Goal: Communication & Community: Answer question/provide support

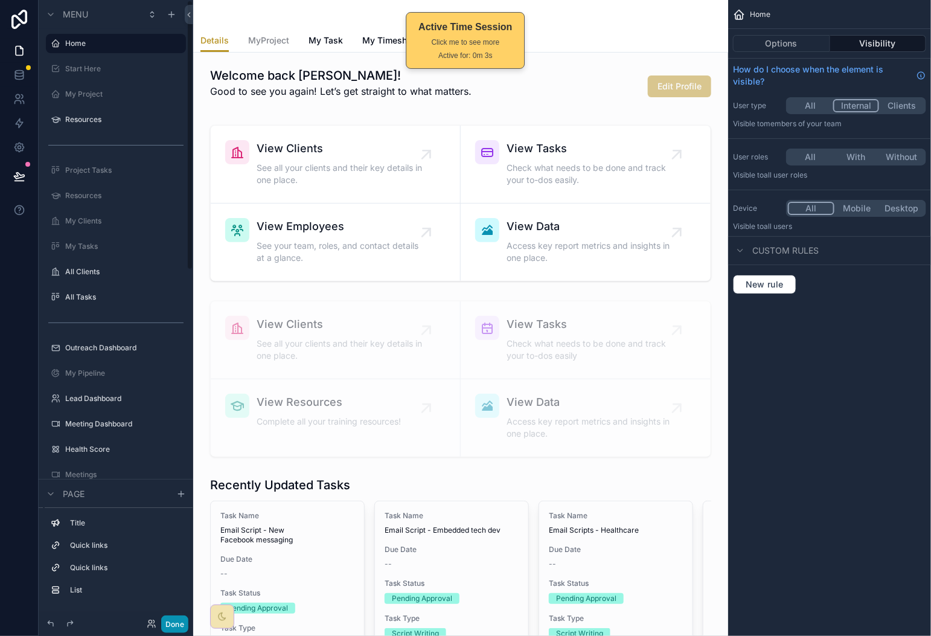
click at [173, 624] on button "Done" at bounding box center [174, 624] width 27 height 18
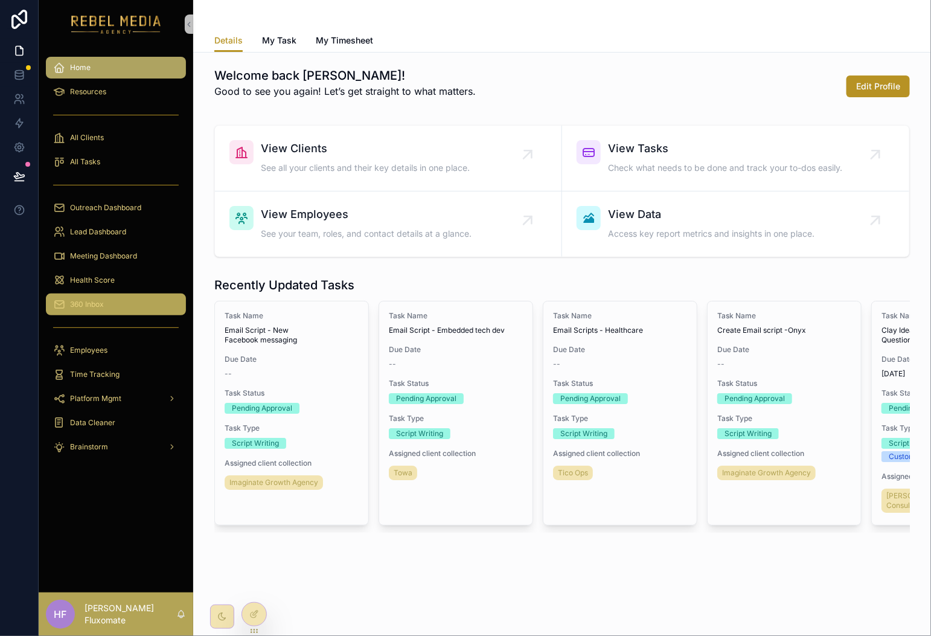
click at [131, 299] on div "360 Inbox" at bounding box center [116, 304] width 126 height 19
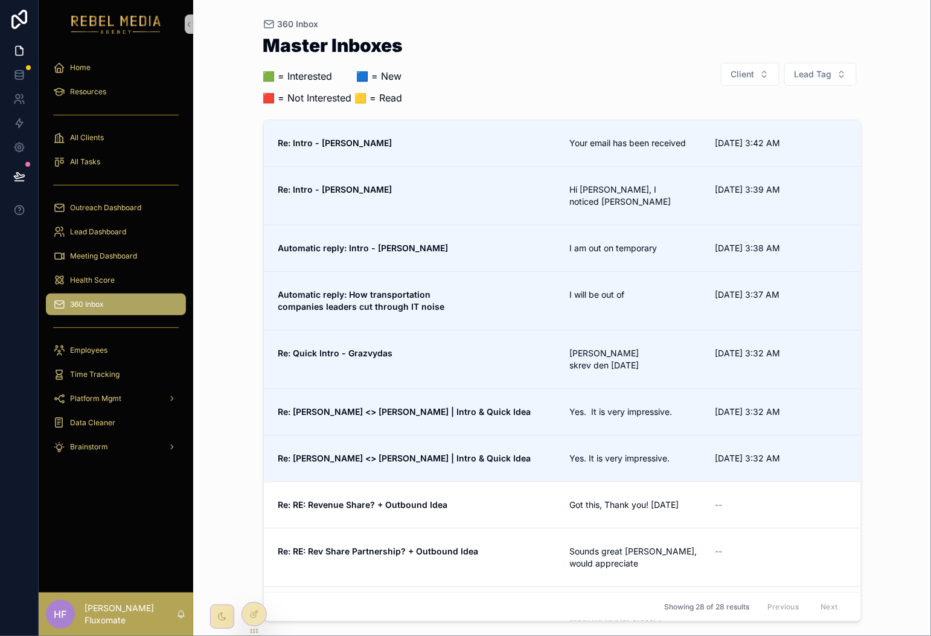
drag, startPoint x: 532, startPoint y: 145, endPoint x: 605, endPoint y: 62, distance: 111.2
click at [532, 145] on span "Re: Intro - Matt" at bounding box center [416, 143] width 277 height 12
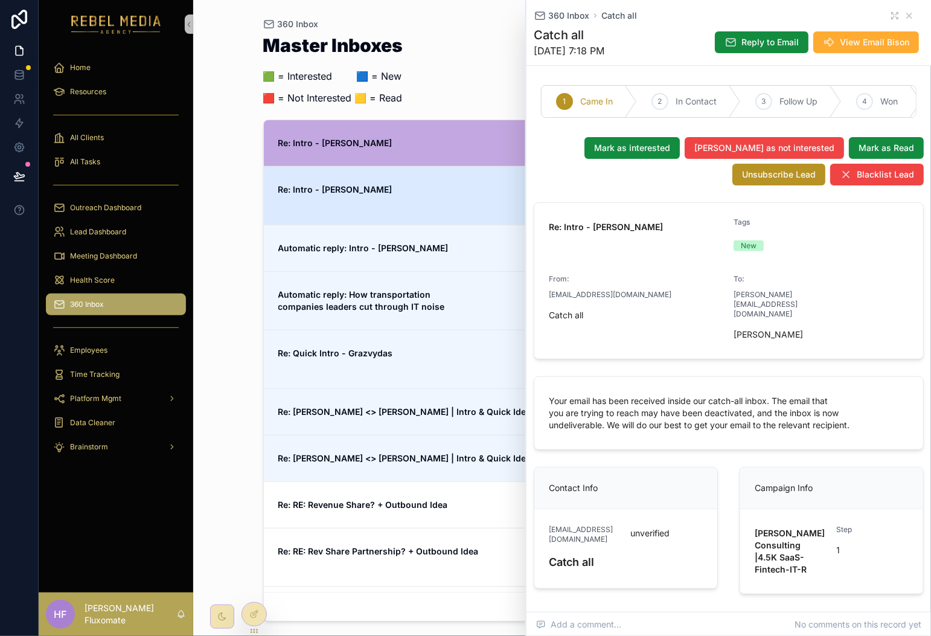
click at [433, 203] on link "Re: Intro - Jay Hi Jay, I noticed Bynder’s 9/25/2025 3:39 AM Reply to Email Rep…" at bounding box center [562, 195] width 597 height 59
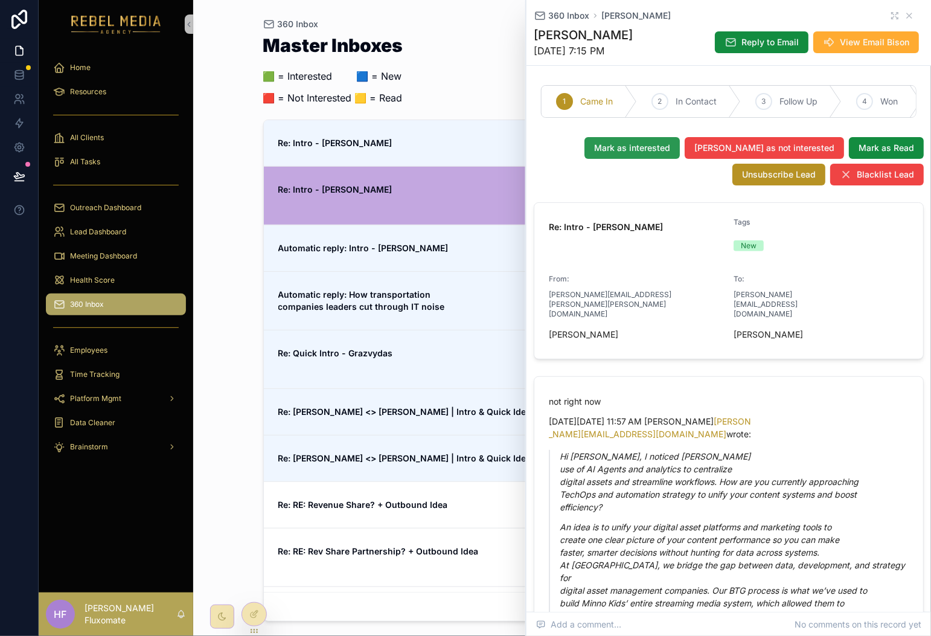
click at [670, 154] on span "Mark as interested" at bounding box center [632, 148] width 76 height 12
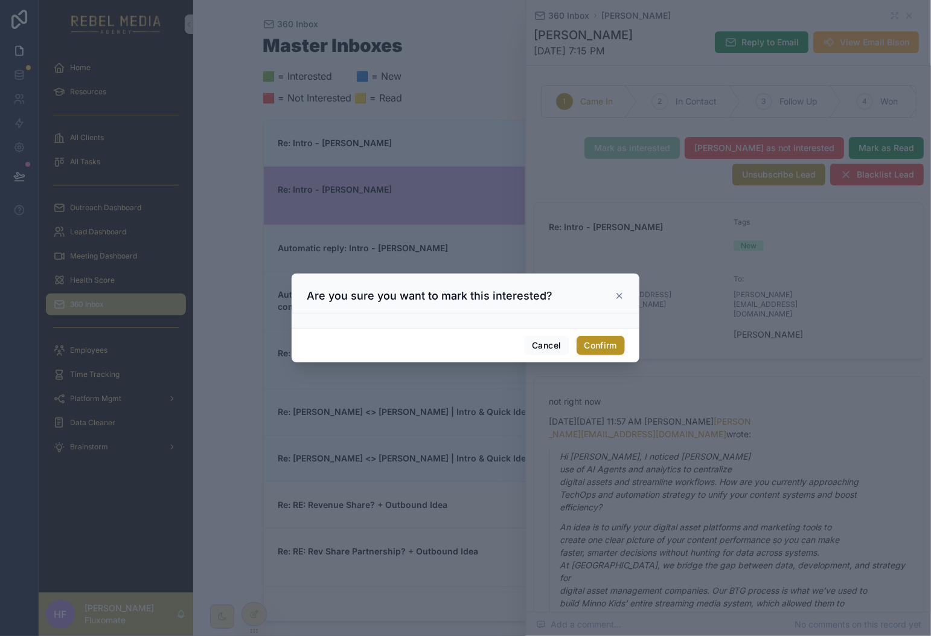
click at [611, 296] on div "Are you sure you want to mark this interested?" at bounding box center [466, 296] width 318 height 14
click at [617, 293] on icon at bounding box center [619, 295] width 5 height 5
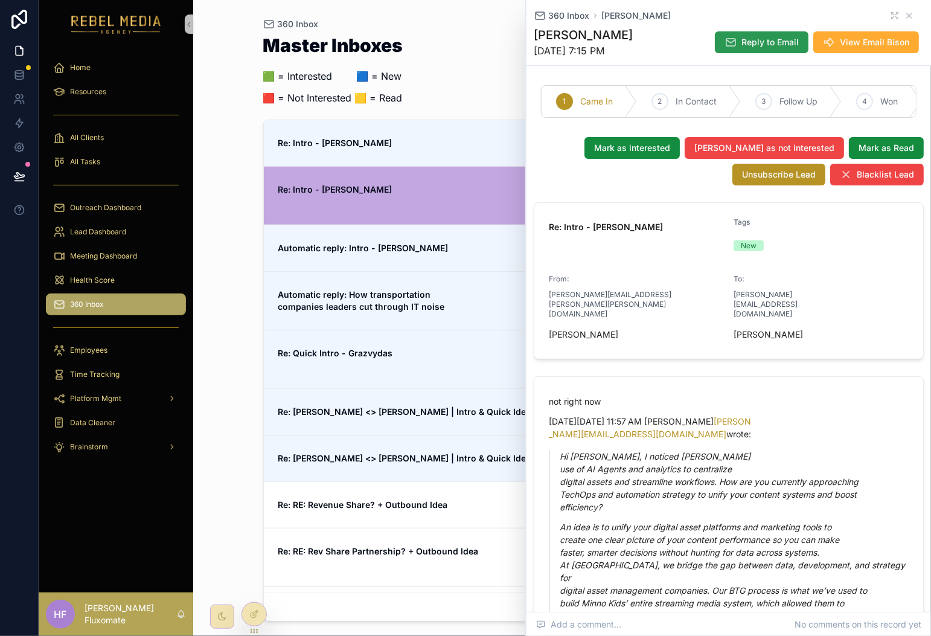
click at [767, 34] on button "Reply to Email" at bounding box center [762, 42] width 94 height 22
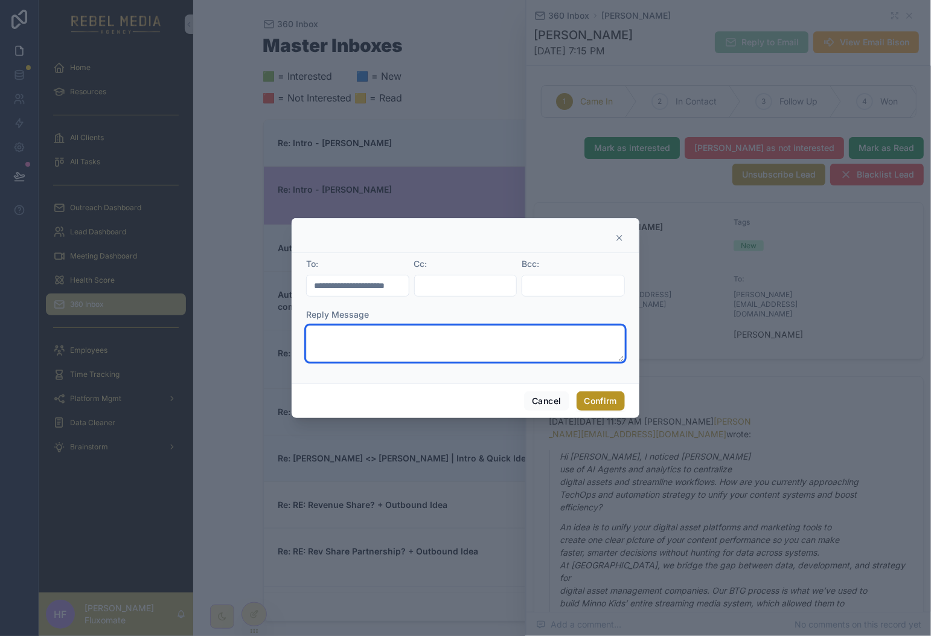
click at [455, 344] on textarea at bounding box center [465, 343] width 319 height 36
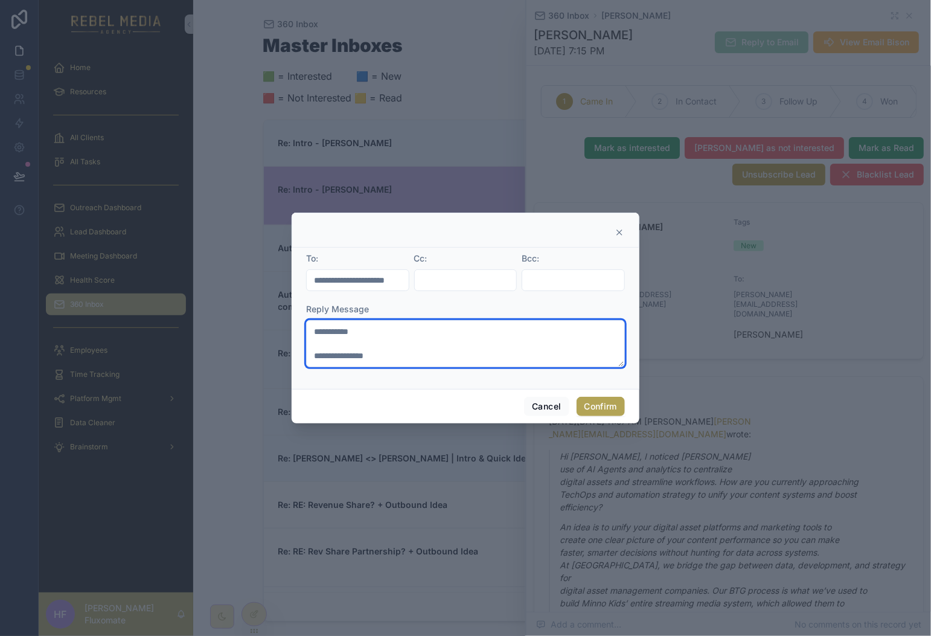
type textarea "**********"
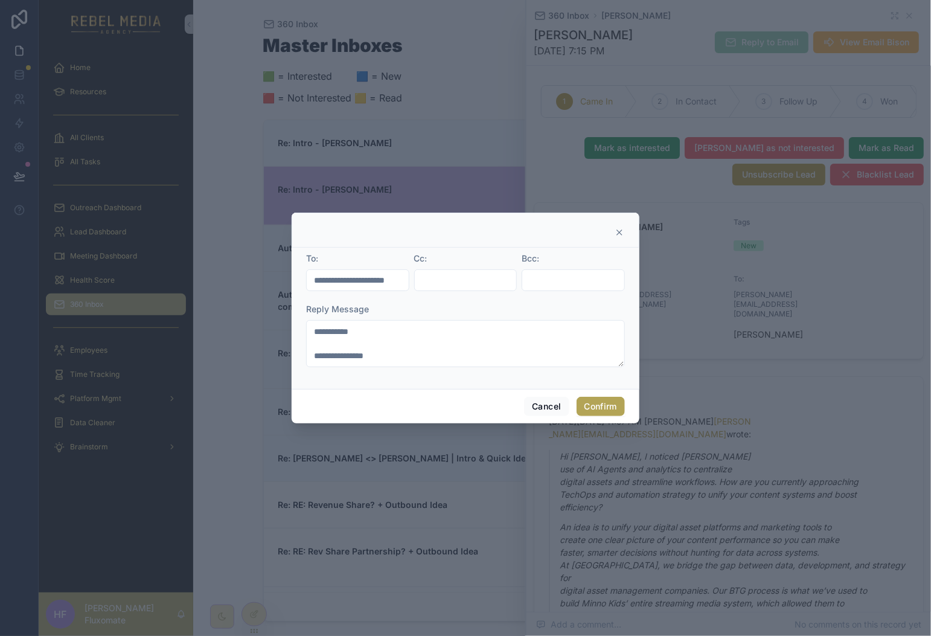
click at [600, 400] on button "Confirm" at bounding box center [600, 406] width 48 height 19
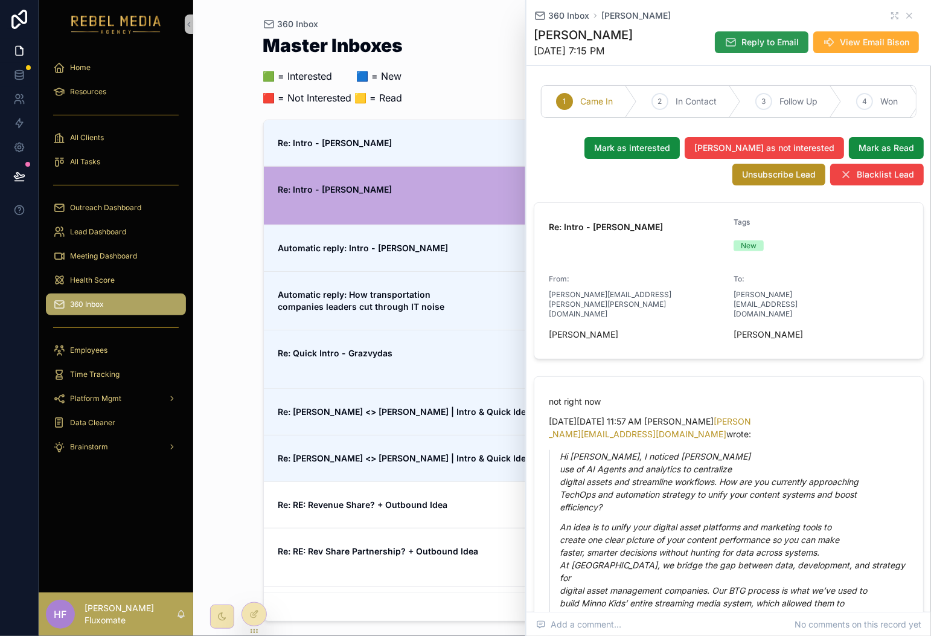
click at [779, 43] on span "Reply to Email" at bounding box center [769, 42] width 57 height 12
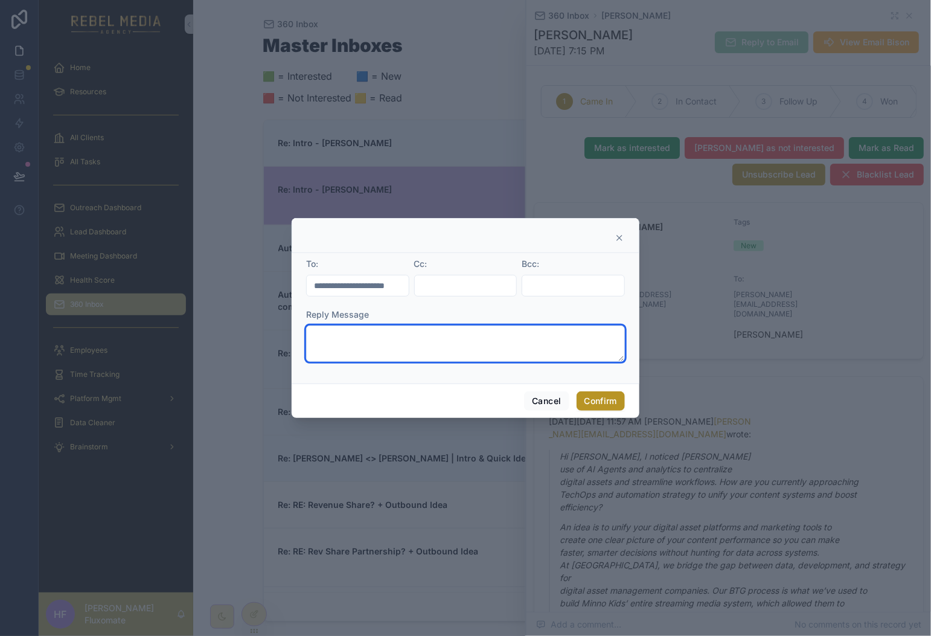
click at [450, 333] on textarea at bounding box center [465, 343] width 319 height 36
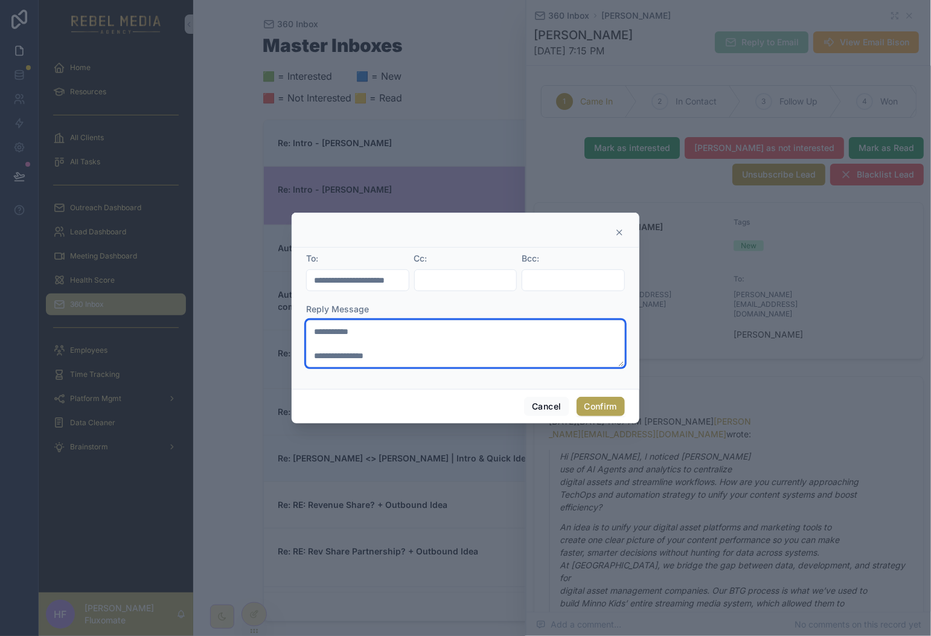
type textarea "**********"
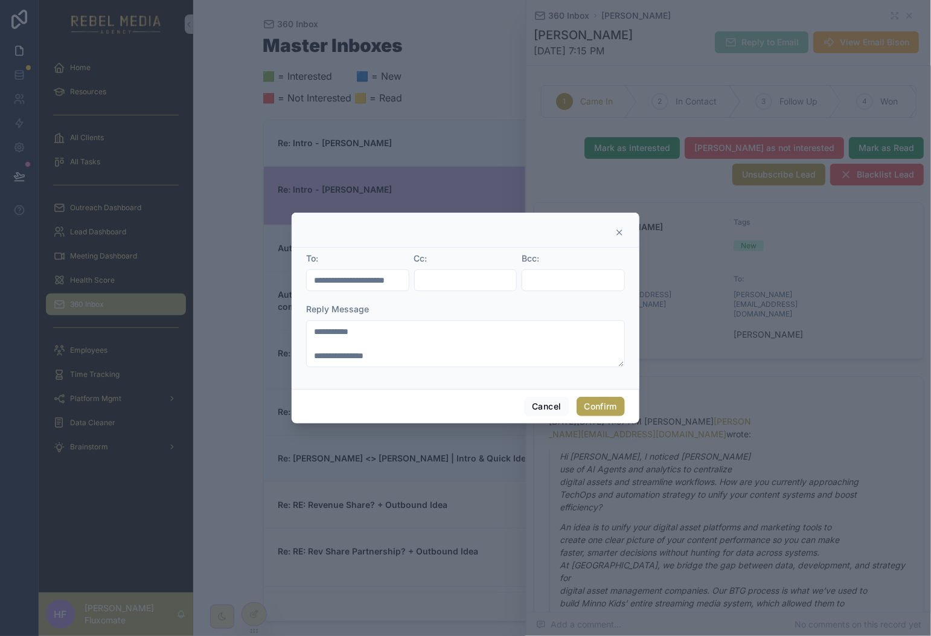
click at [603, 411] on button "Confirm" at bounding box center [600, 406] width 48 height 19
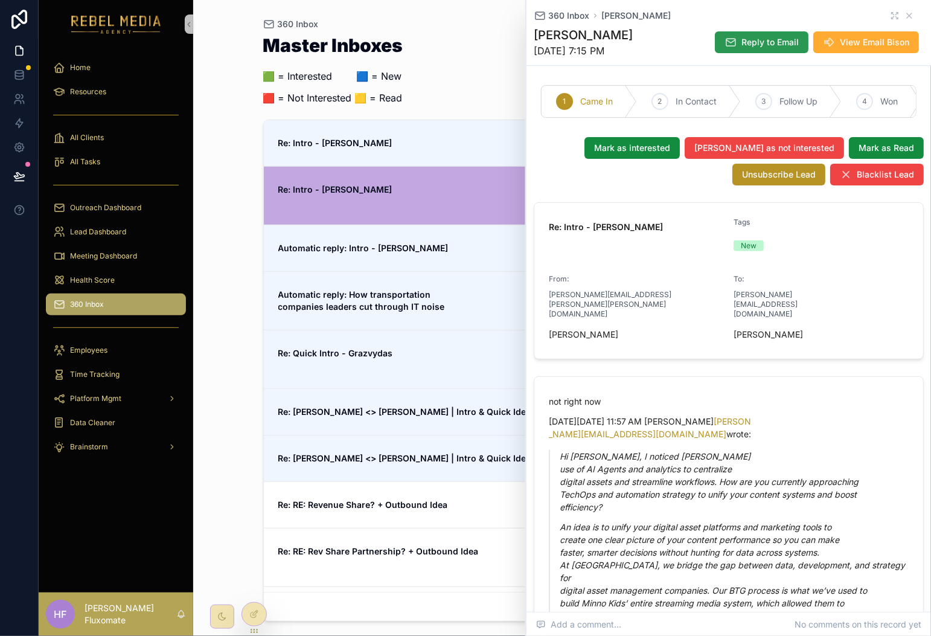
click at [741, 38] on span "Reply to Email" at bounding box center [769, 42] width 57 height 12
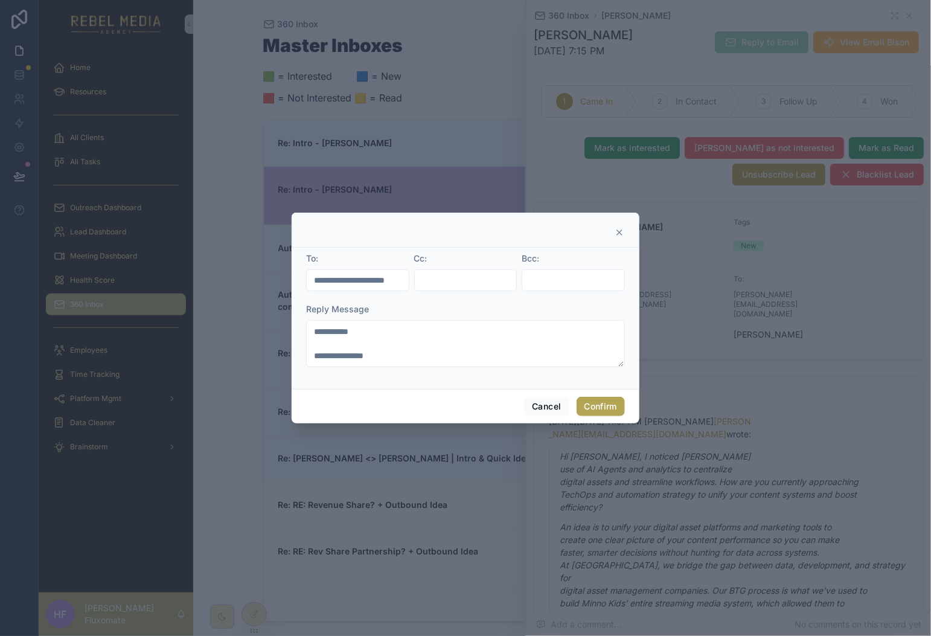
click at [611, 407] on button "Confirm" at bounding box center [600, 406] width 48 height 19
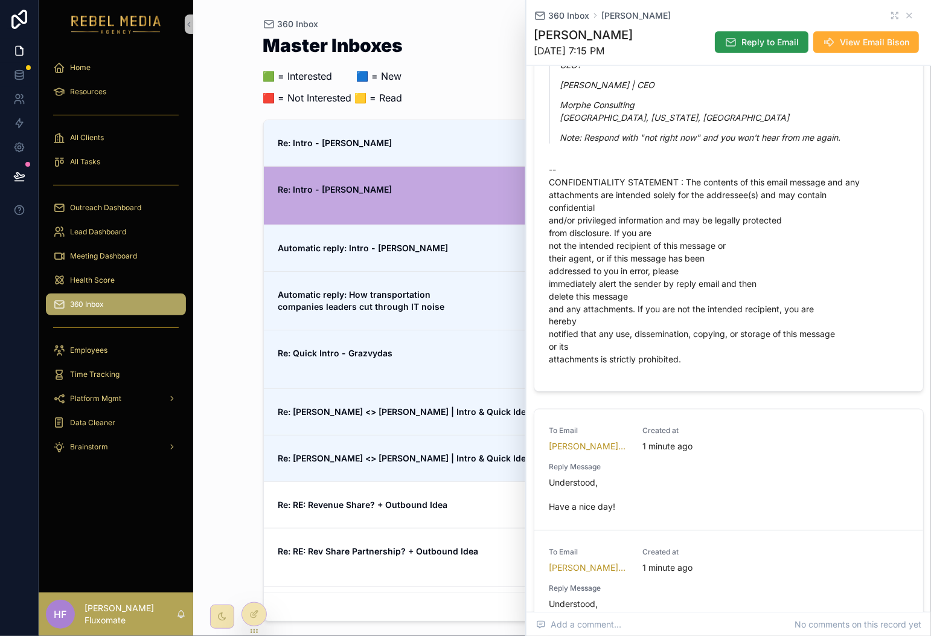
scroll to position [690, 0]
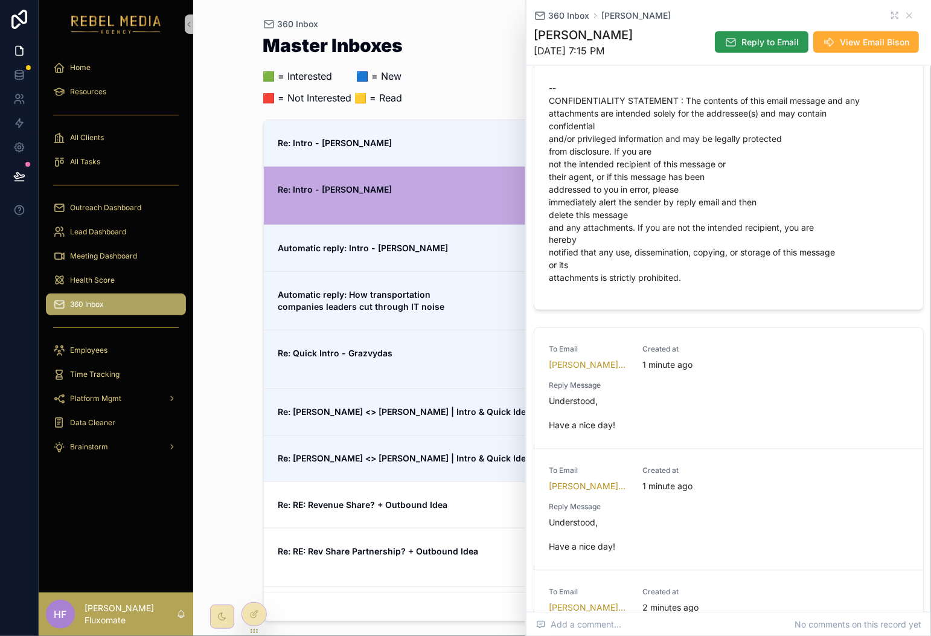
click at [768, 39] on span "Reply to Email" at bounding box center [769, 42] width 57 height 12
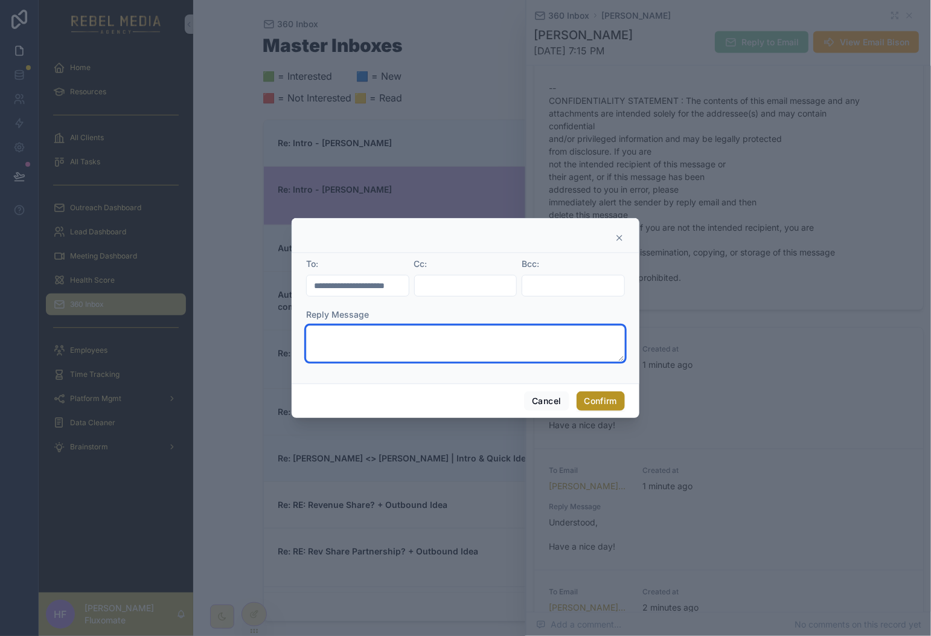
click at [526, 333] on textarea at bounding box center [465, 343] width 319 height 36
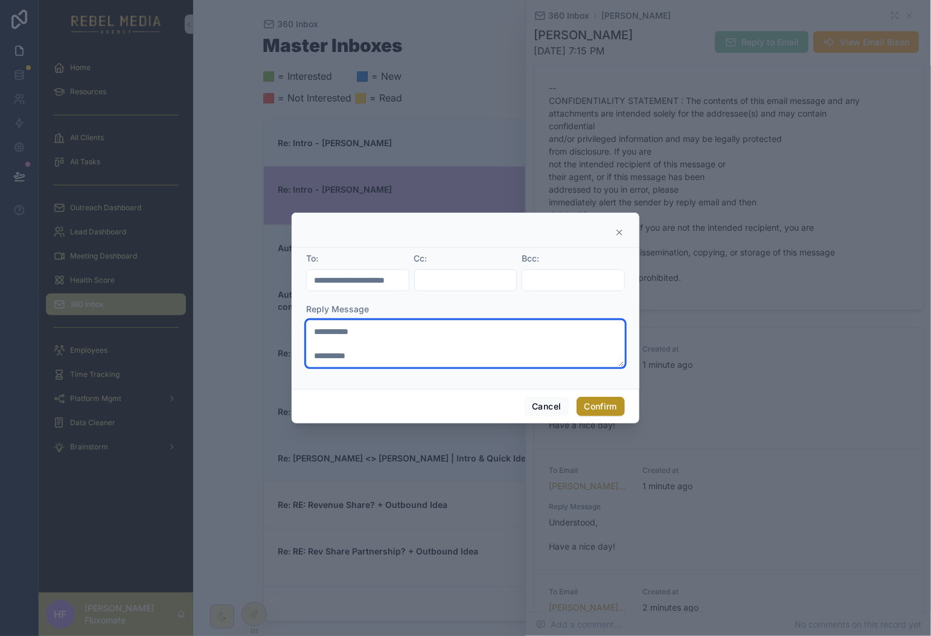
type textarea "**********"
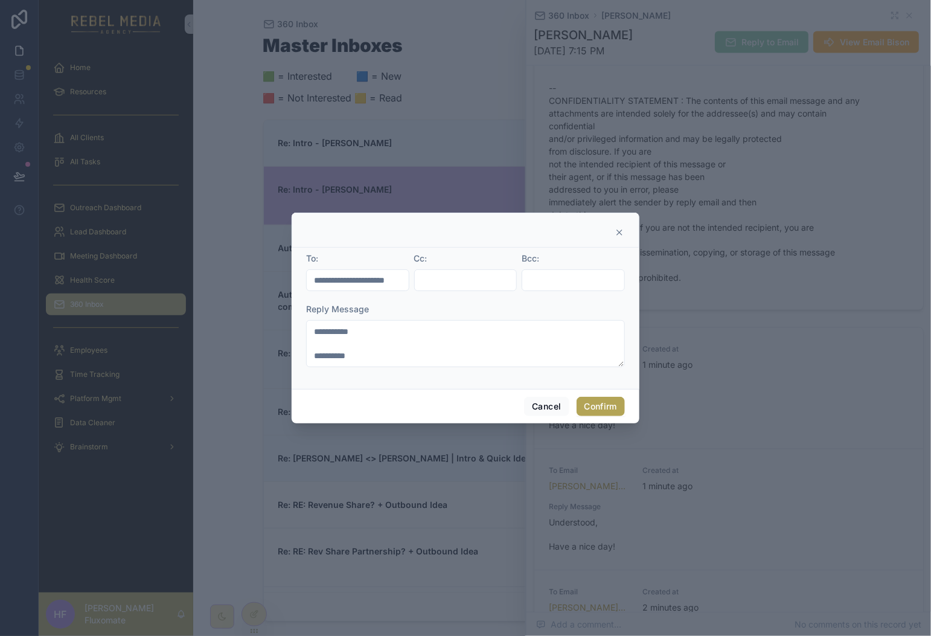
click at [601, 409] on button "Confirm" at bounding box center [600, 406] width 48 height 19
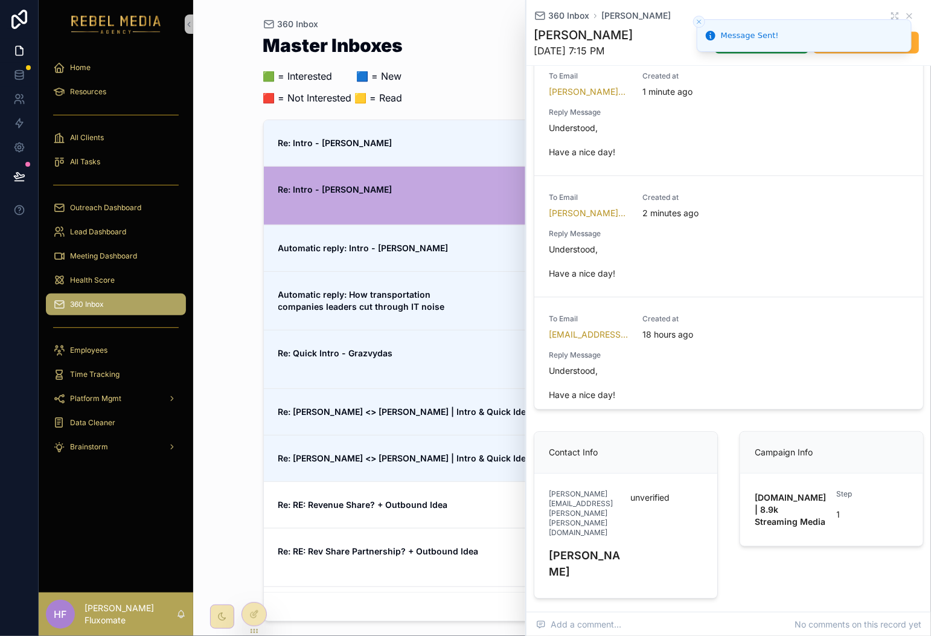
scroll to position [746, 0]
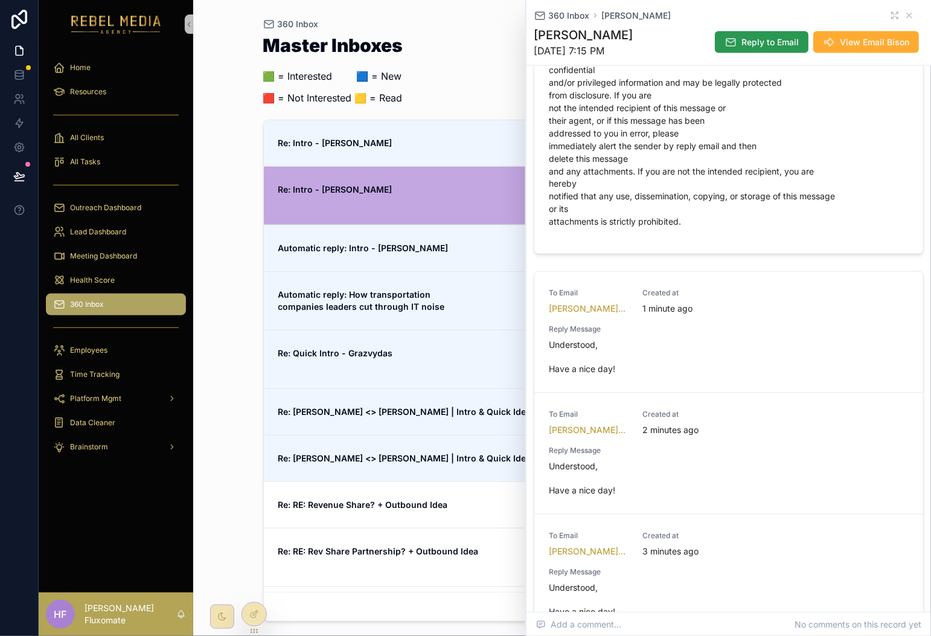
click at [755, 37] on span "Reply to Email" at bounding box center [769, 42] width 57 height 12
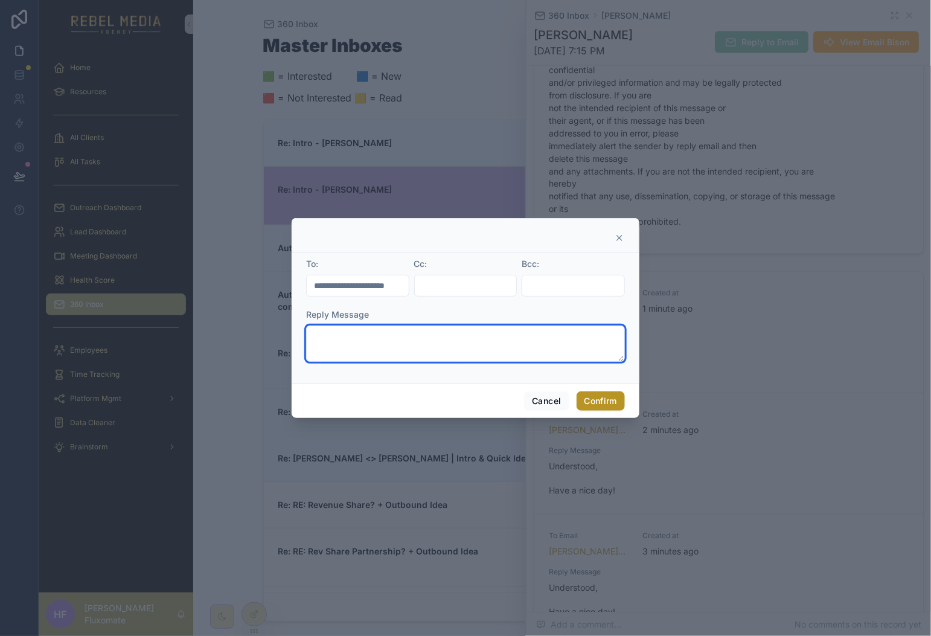
click at [339, 355] on textarea at bounding box center [465, 343] width 319 height 36
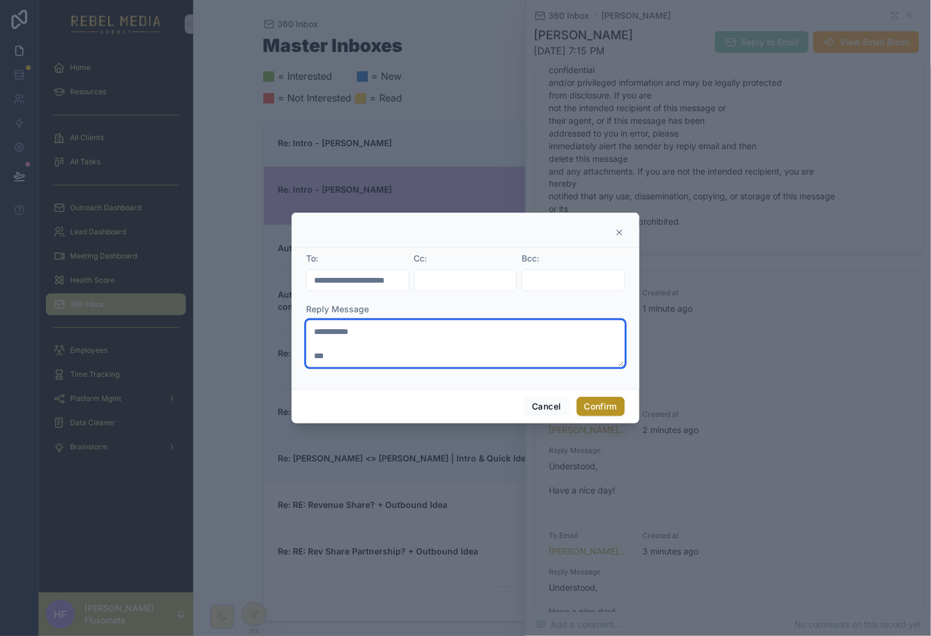
scroll to position [0, 0]
type textarea "**********"
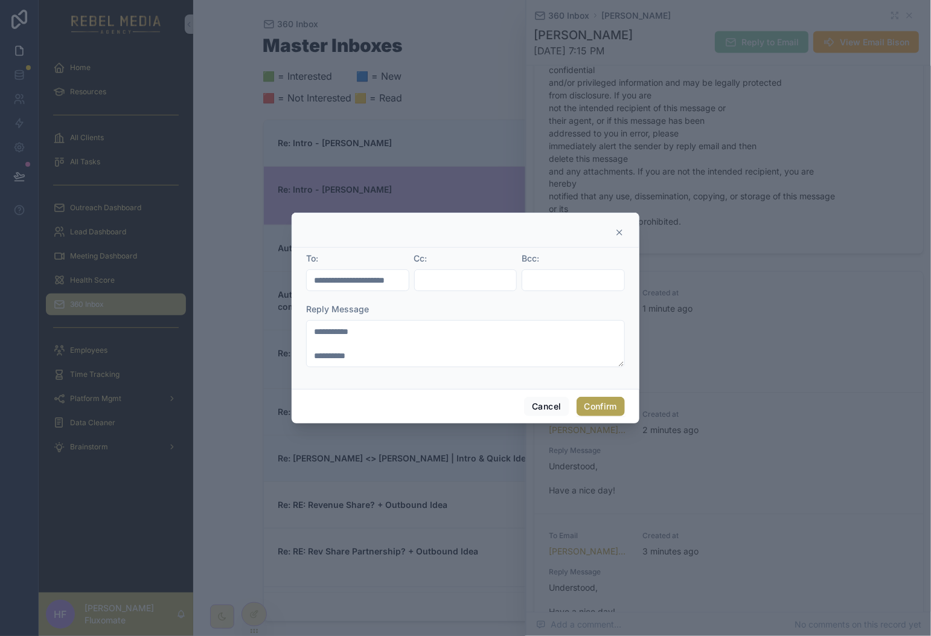
click at [616, 405] on button "Confirm" at bounding box center [600, 406] width 48 height 19
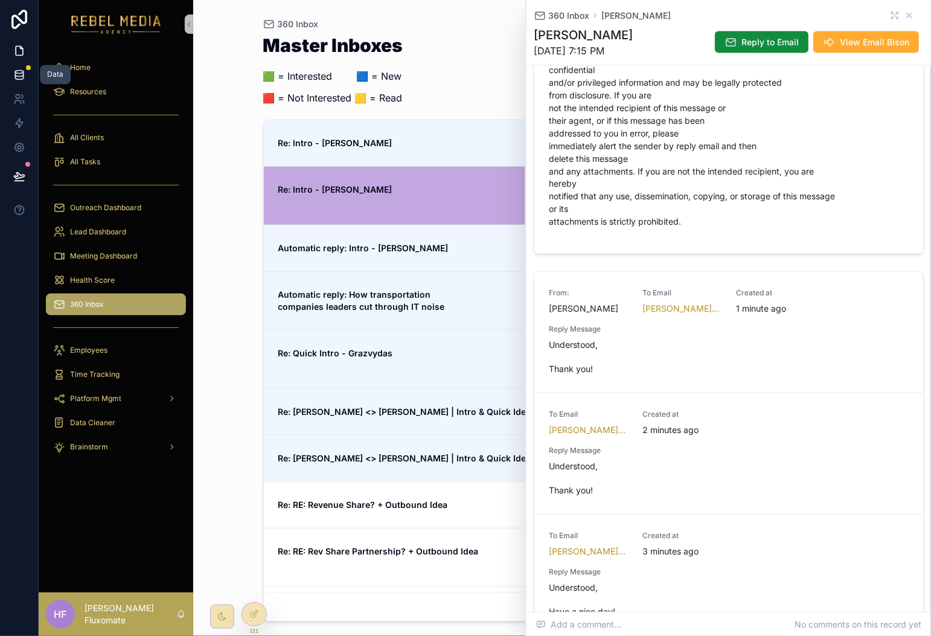
click at [27, 72] on link at bounding box center [19, 75] width 38 height 24
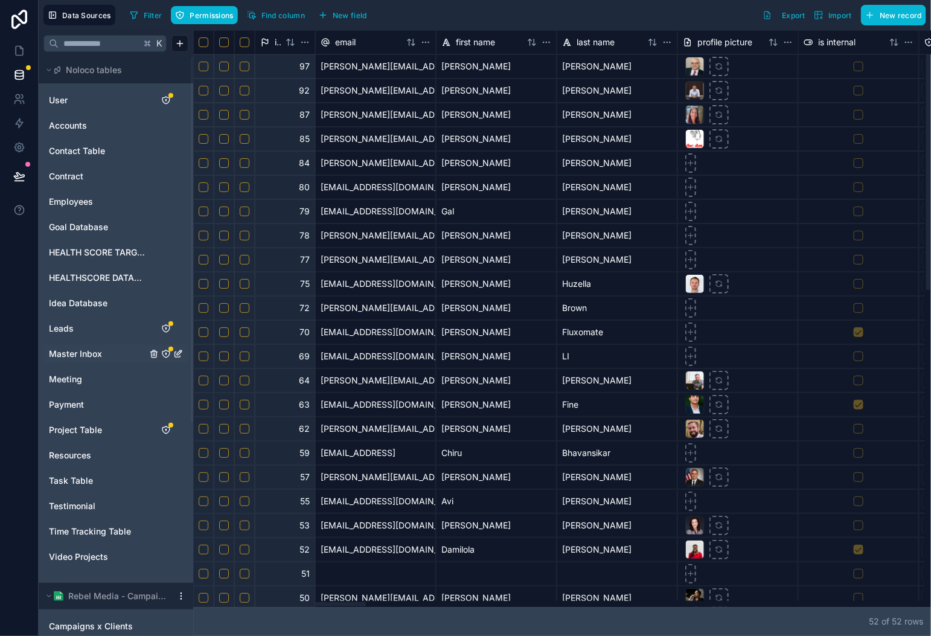
click at [78, 354] on span "Master Inbox" at bounding box center [75, 354] width 53 height 12
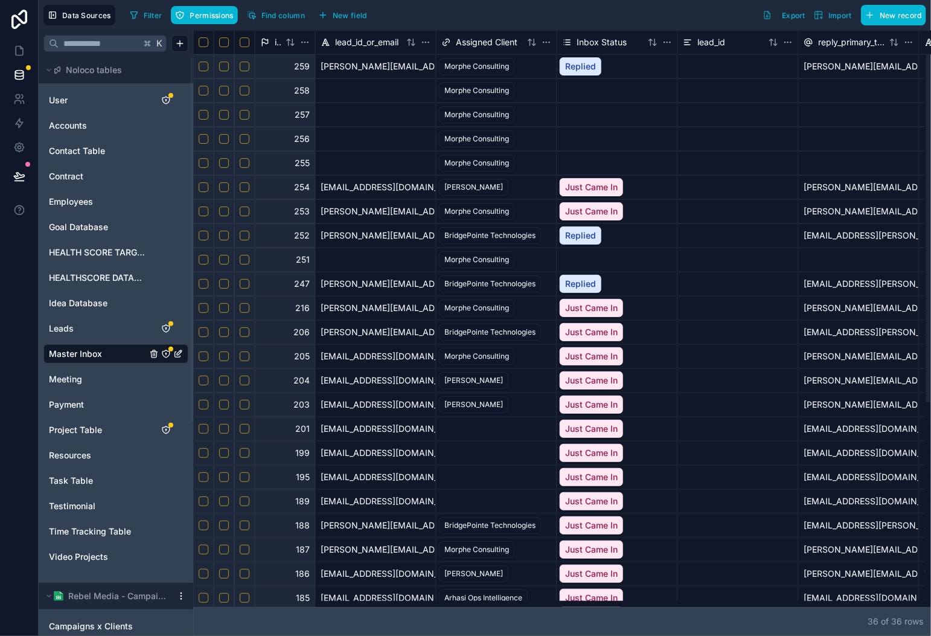
click at [247, 91] on button "Select row" at bounding box center [245, 91] width 10 height 10
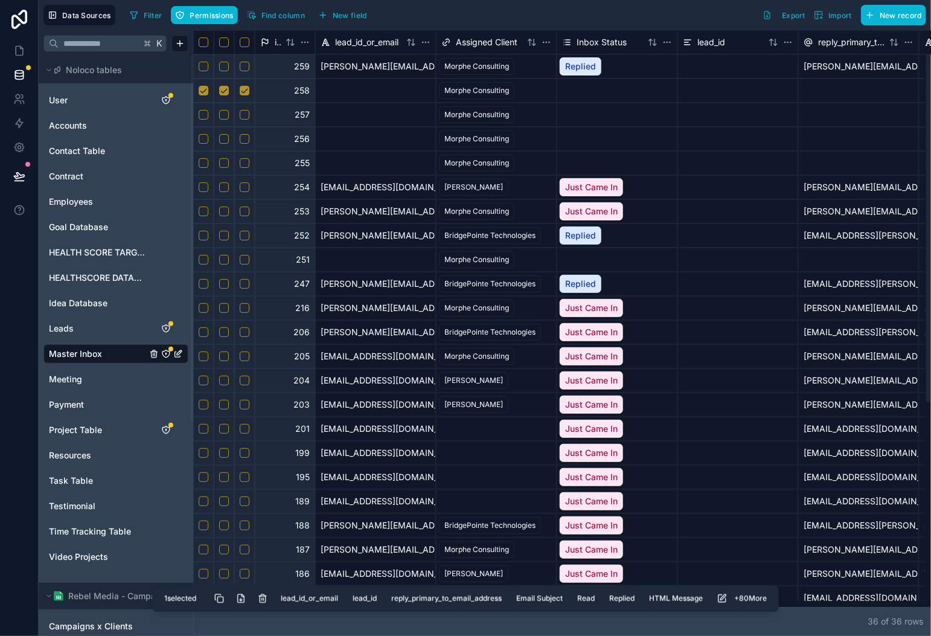
click at [243, 109] on div at bounding box center [244, 115] width 21 height 24
click at [244, 117] on button "Select row" at bounding box center [245, 115] width 10 height 10
click at [246, 138] on button "Select row" at bounding box center [245, 139] width 10 height 10
click at [244, 165] on button "Select row" at bounding box center [245, 163] width 10 height 10
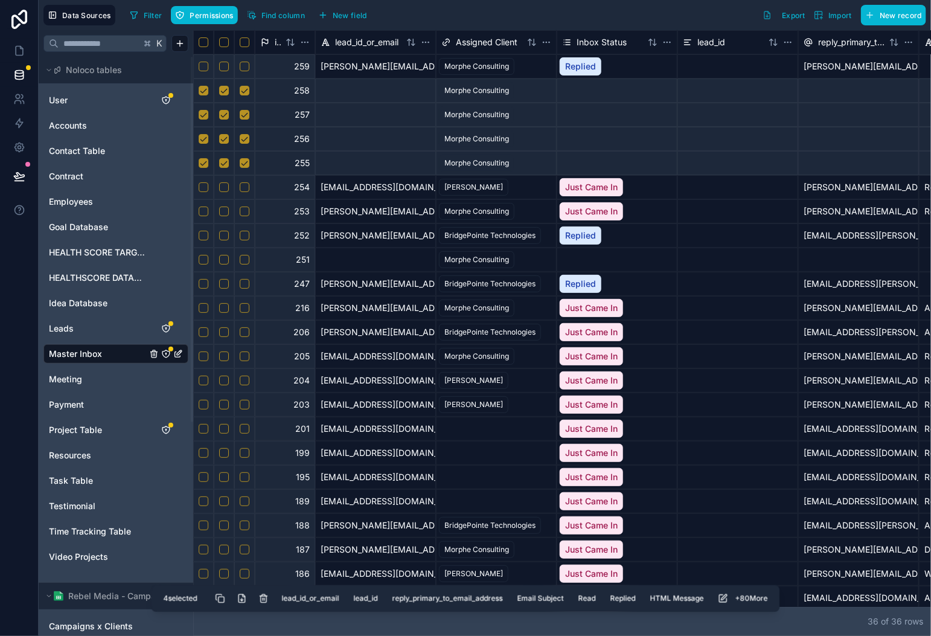
drag, startPoint x: 265, startPoint y: 599, endPoint x: 311, endPoint y: 537, distance: 77.8
click at [265, 599] on button "Delete selected rows" at bounding box center [264, 598] width 22 height 22
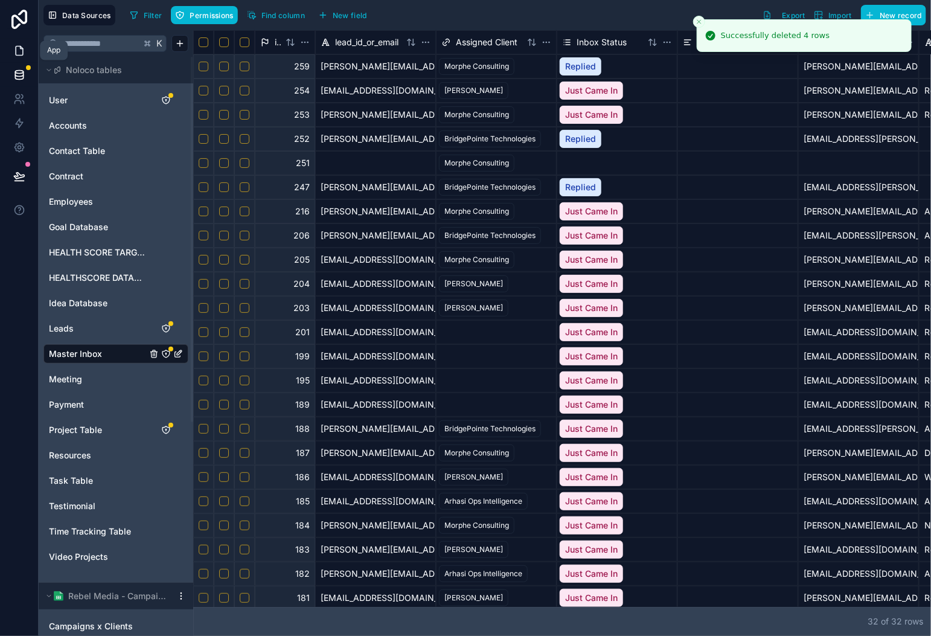
click at [25, 53] on link at bounding box center [19, 51] width 38 height 24
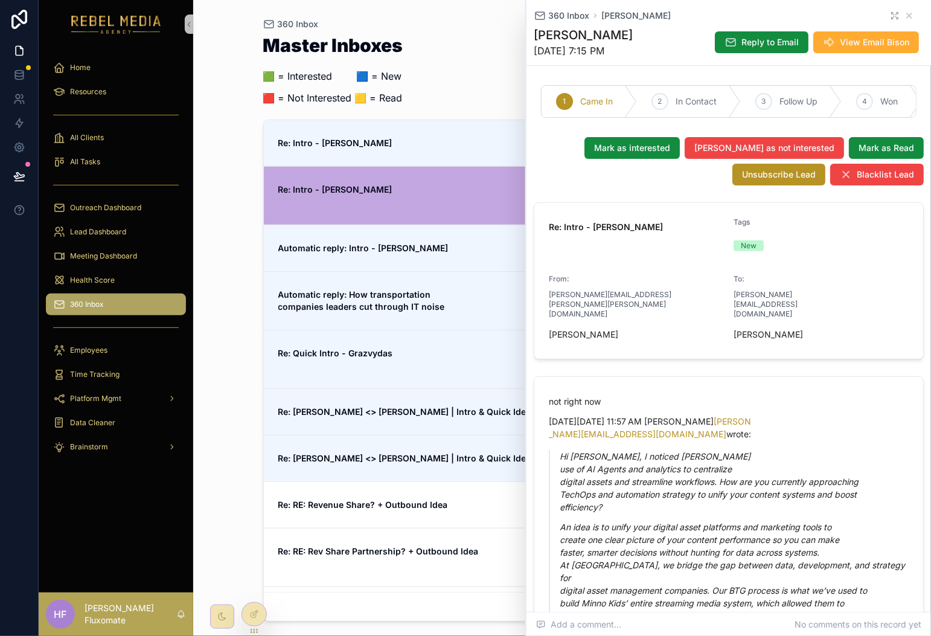
click at [890, 17] on icon "scrollable content" at bounding box center [895, 16] width 10 height 10
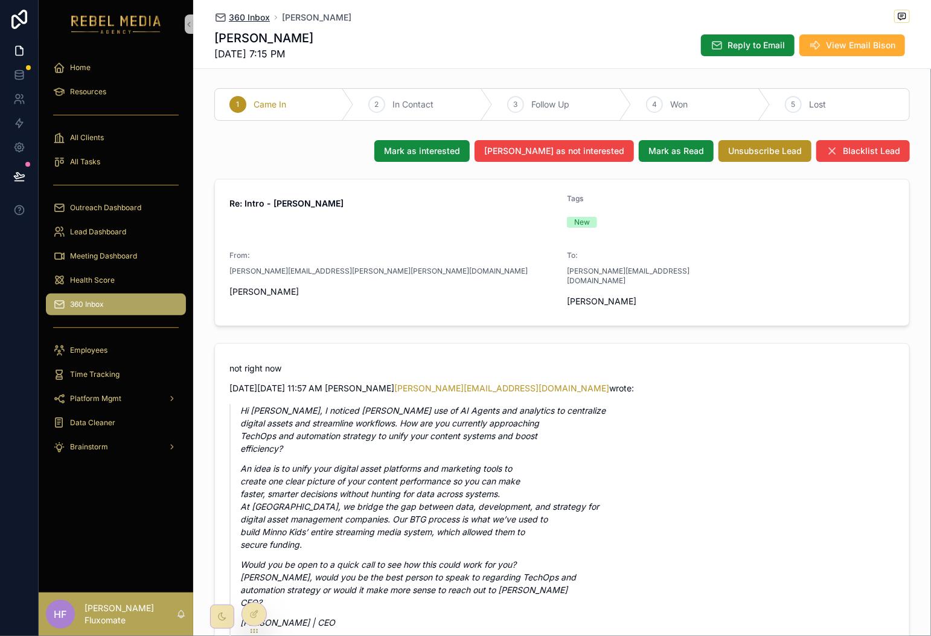
click at [256, 23] on span "360 Inbox" at bounding box center [249, 17] width 41 height 12
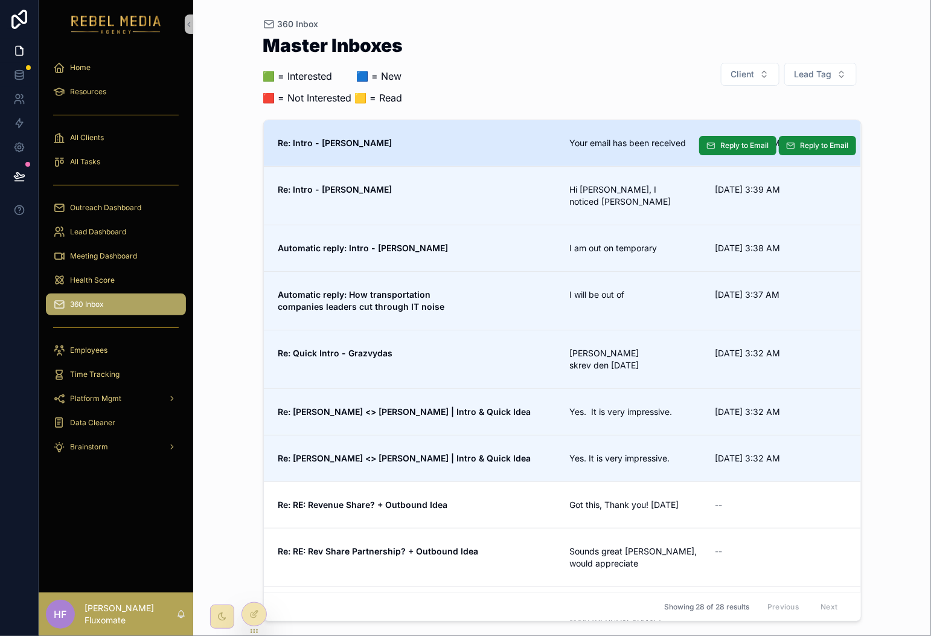
click at [506, 135] on link "Re: Intro - Matt Your email has been received 9/25/2025 3:42 AM Reply to Email …" at bounding box center [562, 143] width 597 height 46
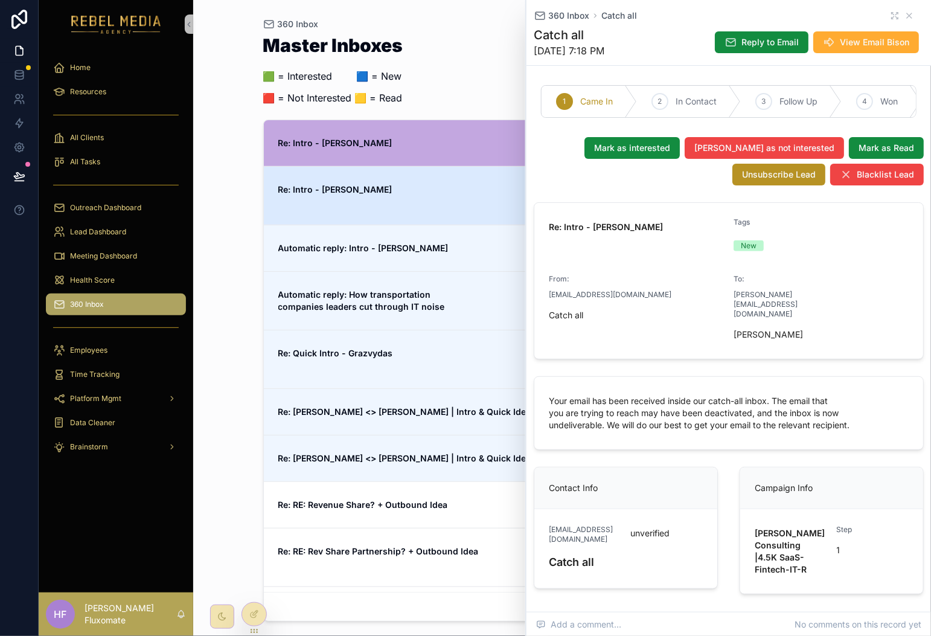
click at [375, 197] on link "Re: Intro - Jay Hi Jay, I noticed Bynder’s 9/25/2025 3:39 AM Reply to Email Rep…" at bounding box center [562, 195] width 597 height 59
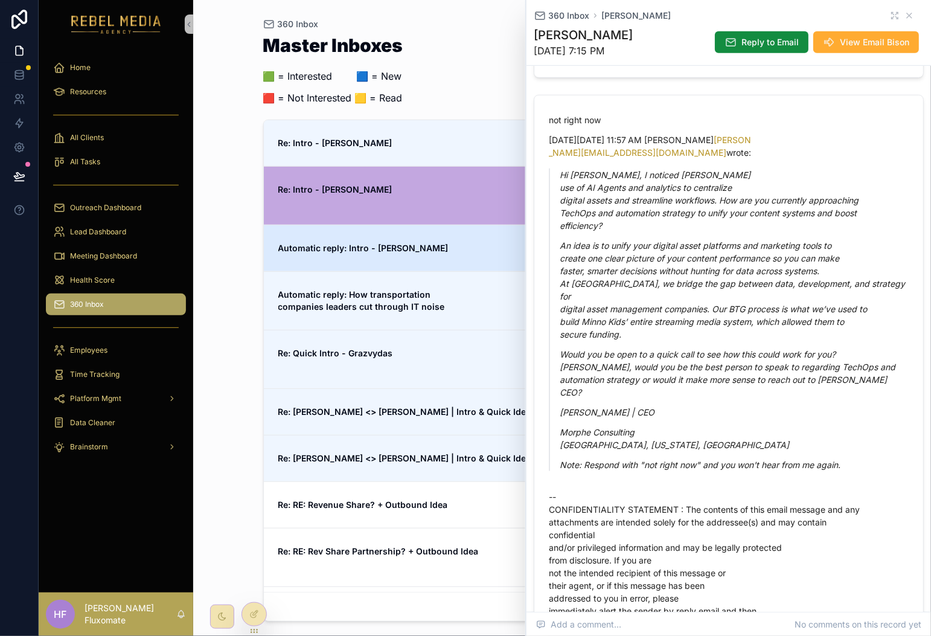
scroll to position [64, 0]
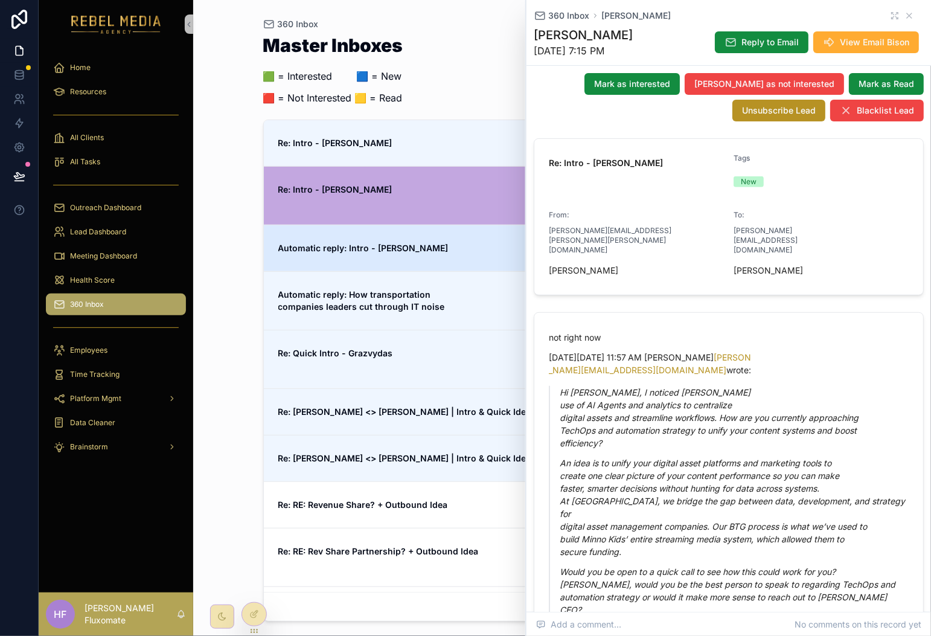
click at [368, 243] on strong "Automatic reply: Intro - [PERSON_NAME]" at bounding box center [363, 248] width 170 height 10
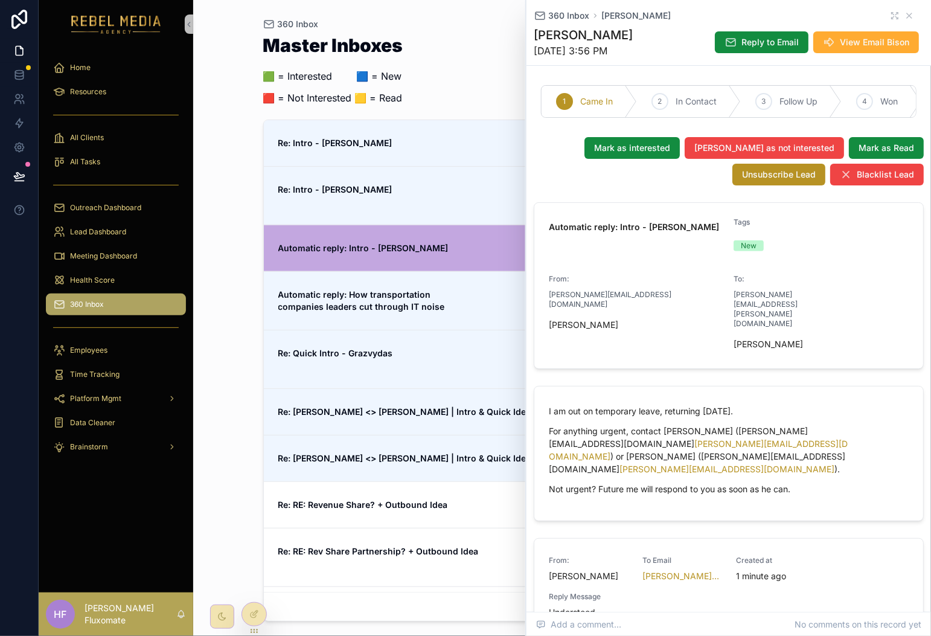
click at [448, 177] on link "Re: Intro - Jay Hi Jay, I noticed Bynder’s 9/25/2025 3:39 AM Reply to Email Rep…" at bounding box center [562, 195] width 597 height 59
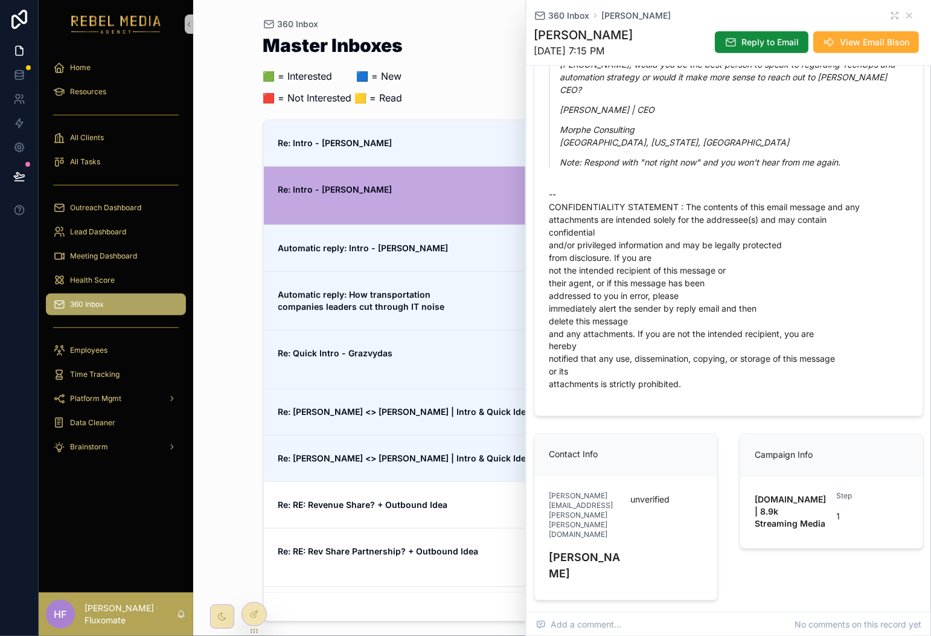
scroll to position [583, 0]
click at [741, 36] on span "Reply to Email" at bounding box center [769, 42] width 57 height 12
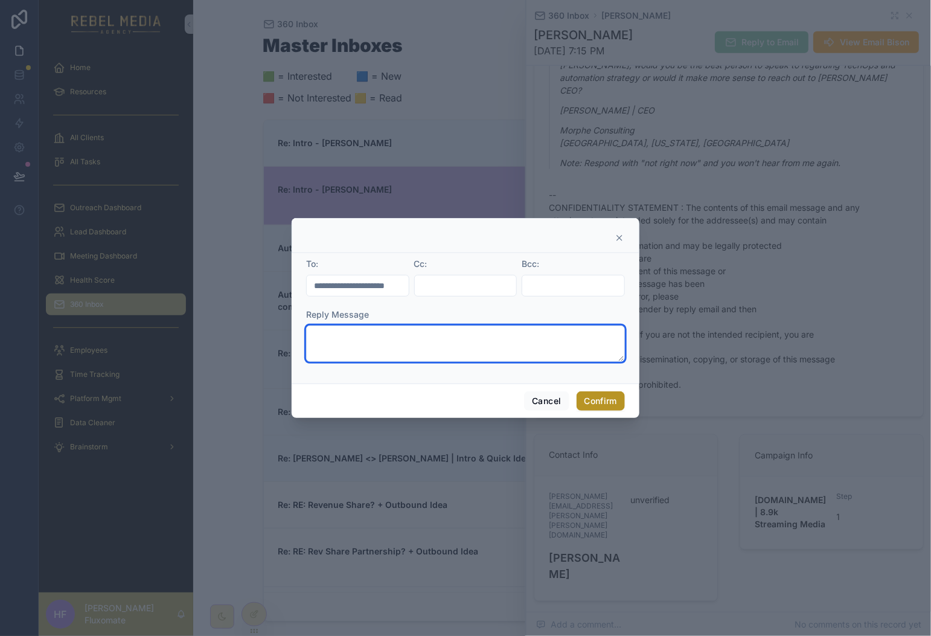
click at [366, 329] on textarea at bounding box center [465, 343] width 319 height 36
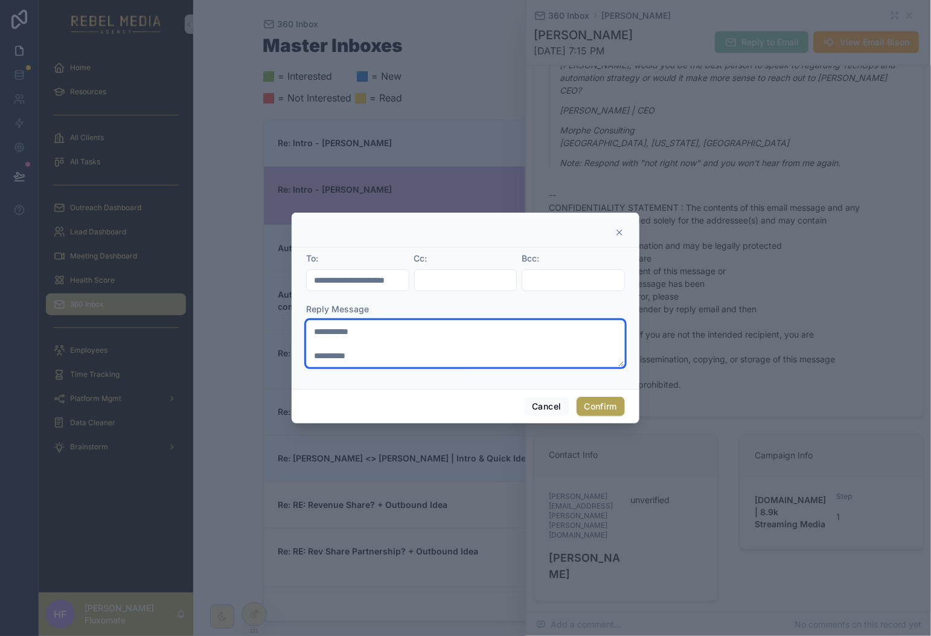
type textarea "**********"
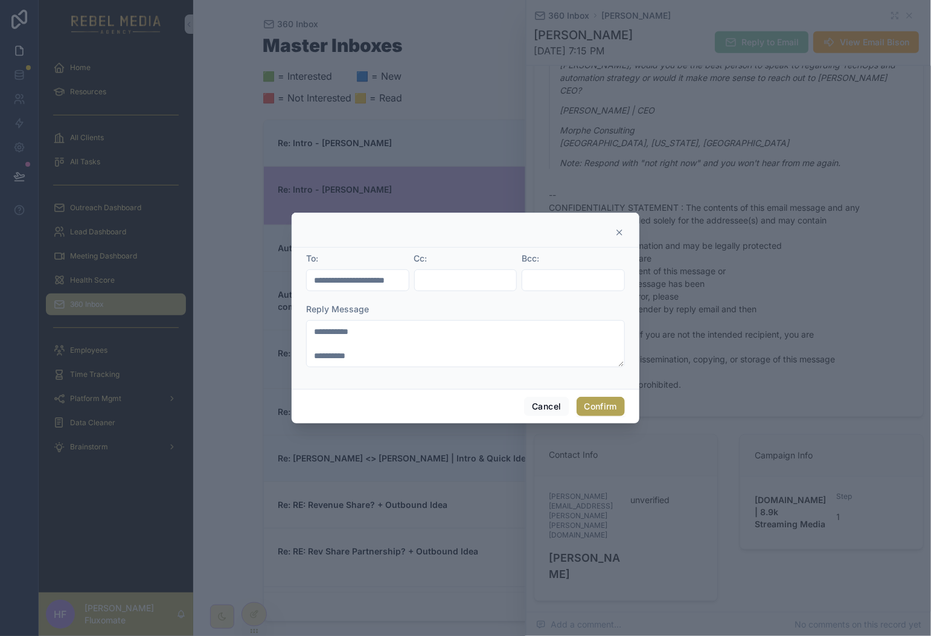
click at [613, 412] on button "Confirm" at bounding box center [600, 406] width 48 height 19
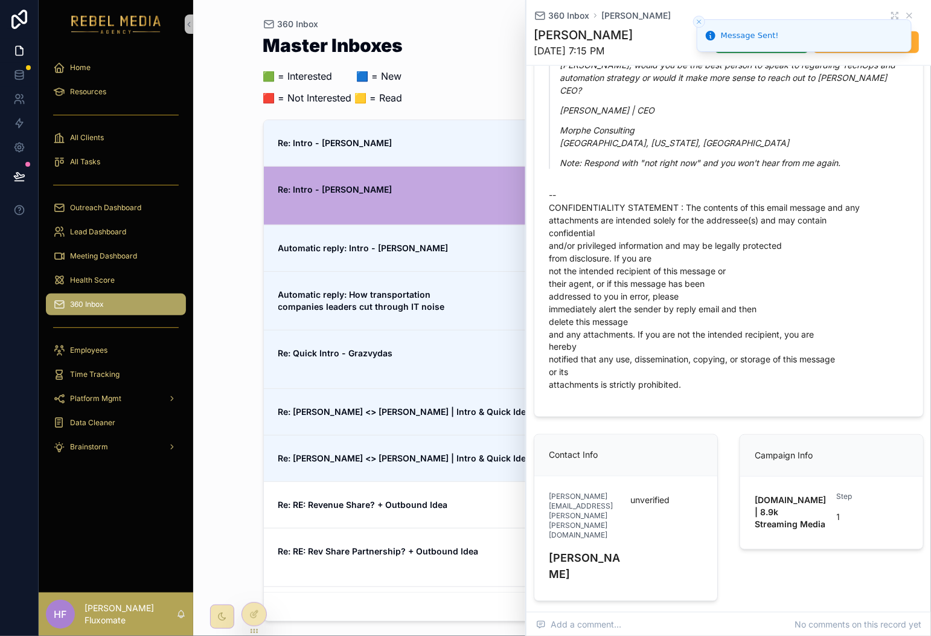
scroll to position [586, 0]
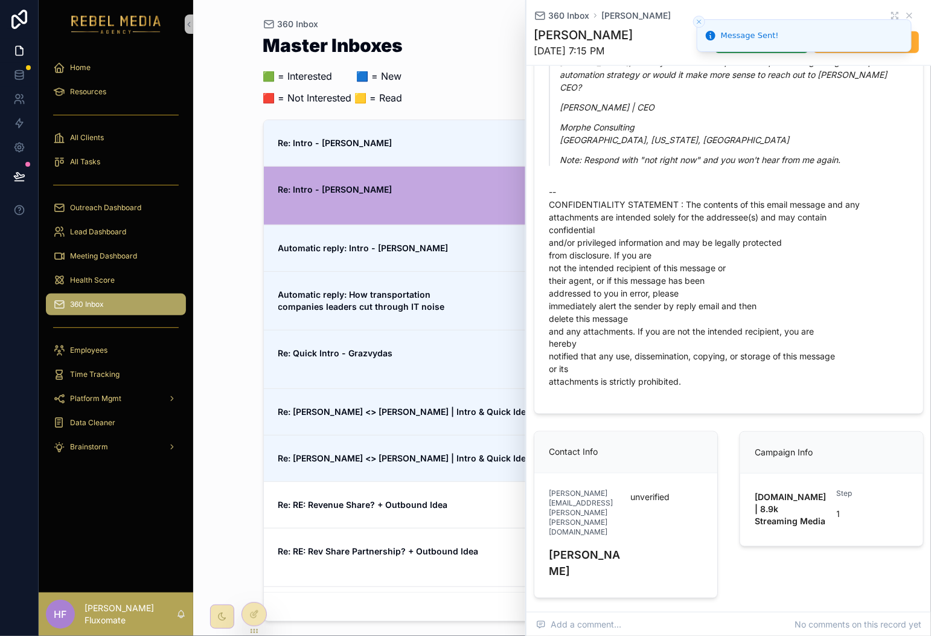
click at [700, 24] on icon "Close toast" at bounding box center [698, 21] width 7 height 7
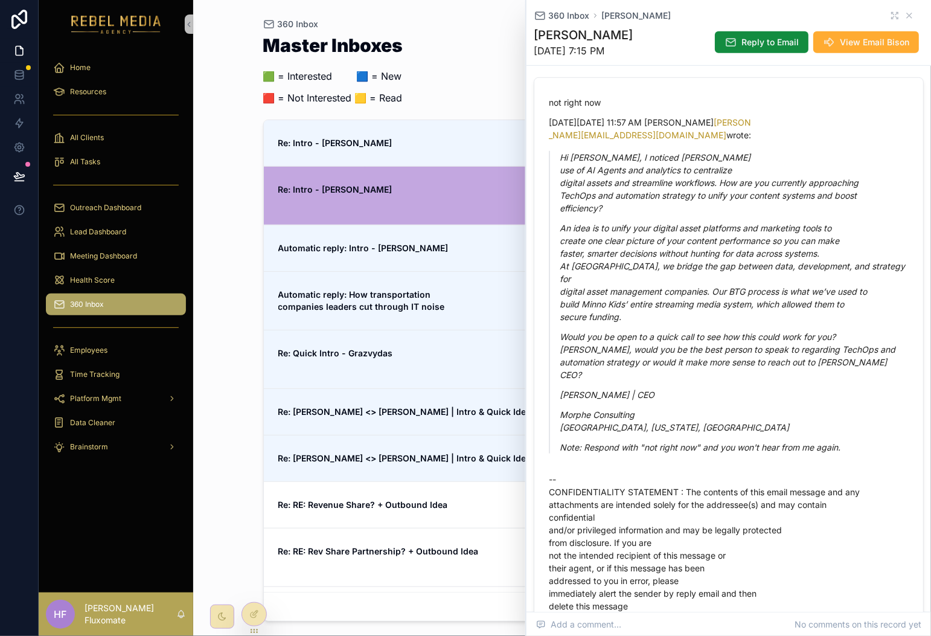
scroll to position [295, 0]
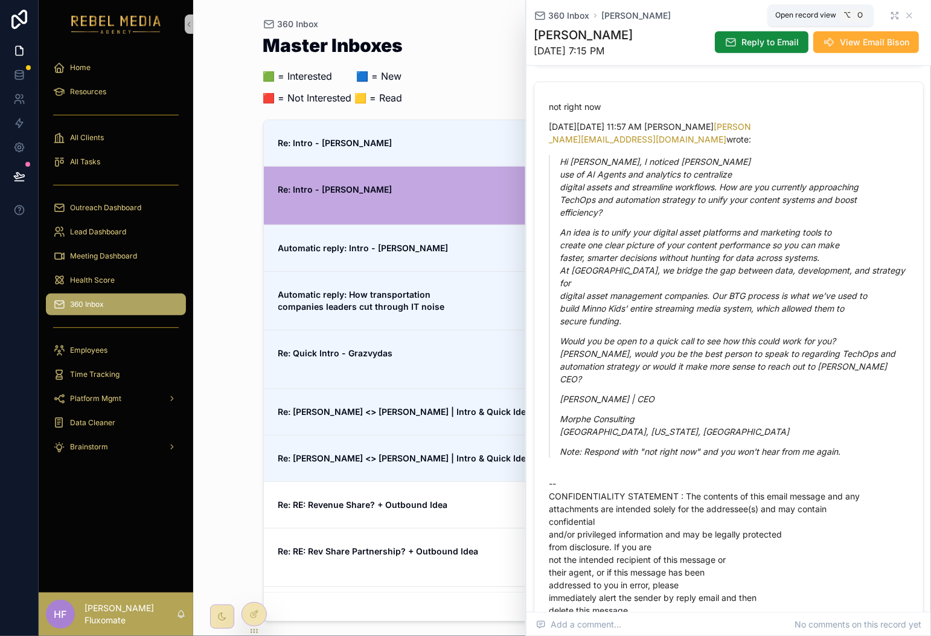
click at [890, 15] on icon "scrollable content" at bounding box center [895, 16] width 10 height 10
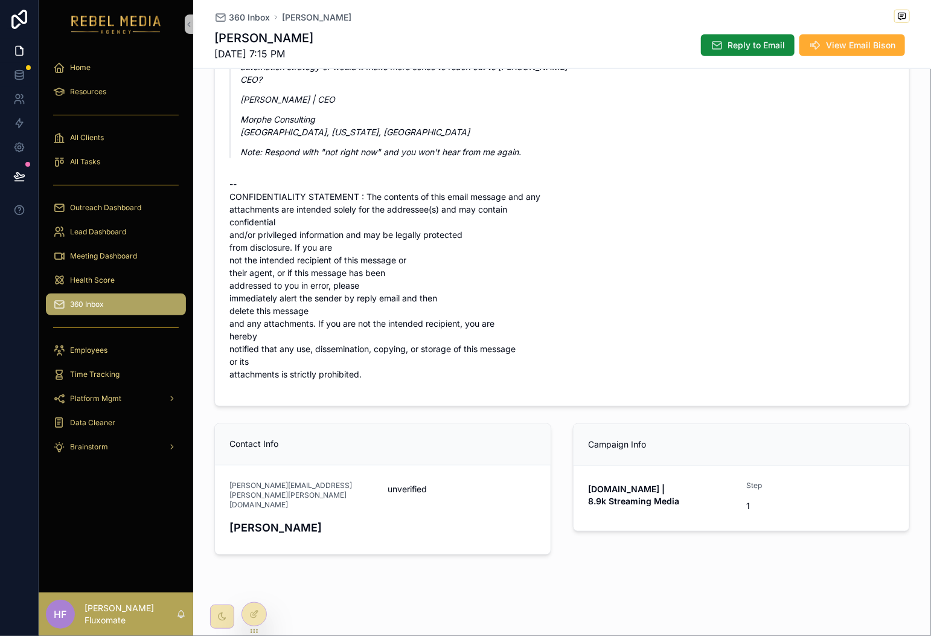
scroll to position [528, 0]
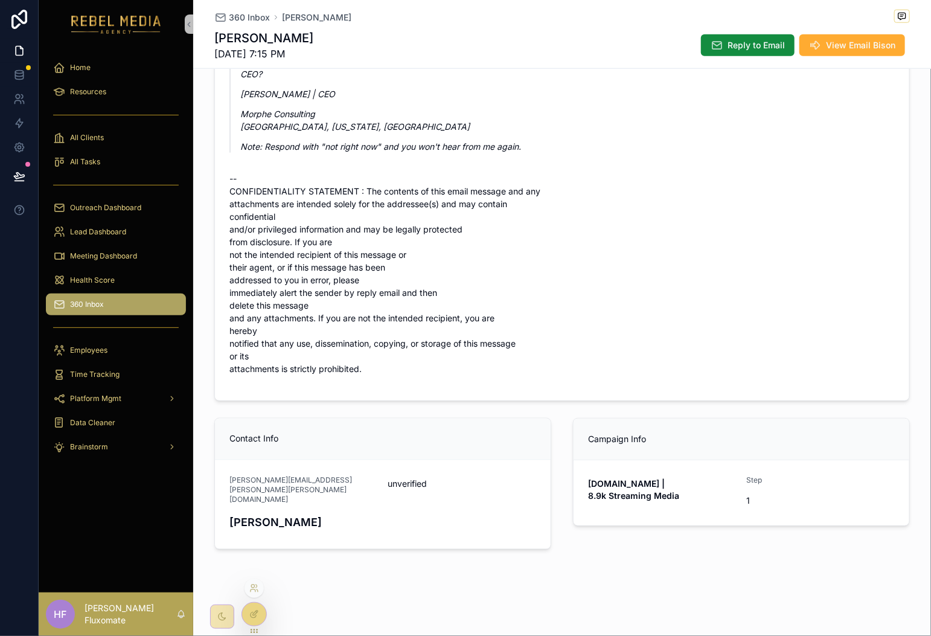
click at [263, 616] on div at bounding box center [254, 613] width 24 height 23
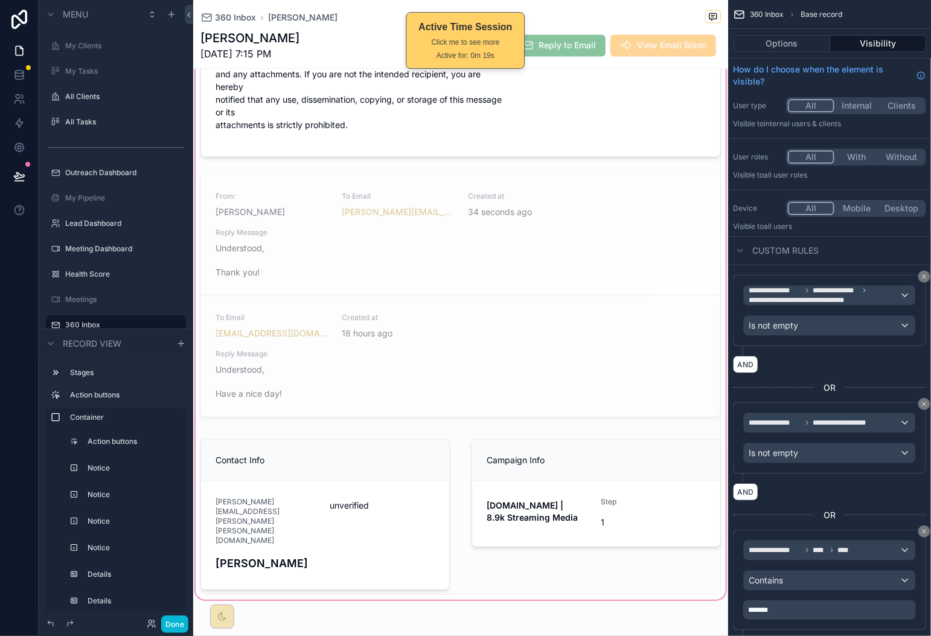
scroll to position [0, 0]
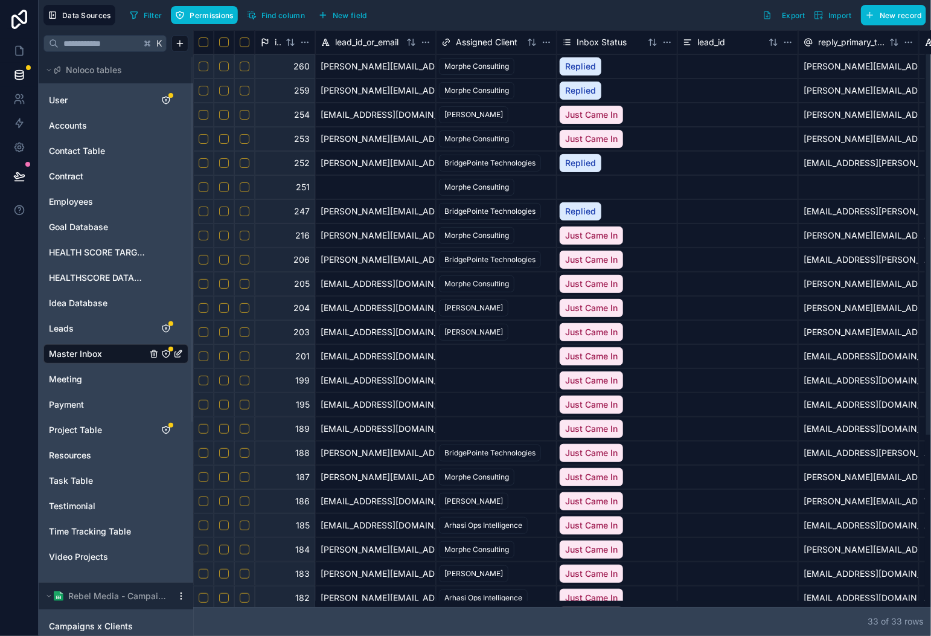
click at [244, 165] on button "Select row" at bounding box center [245, 163] width 10 height 10
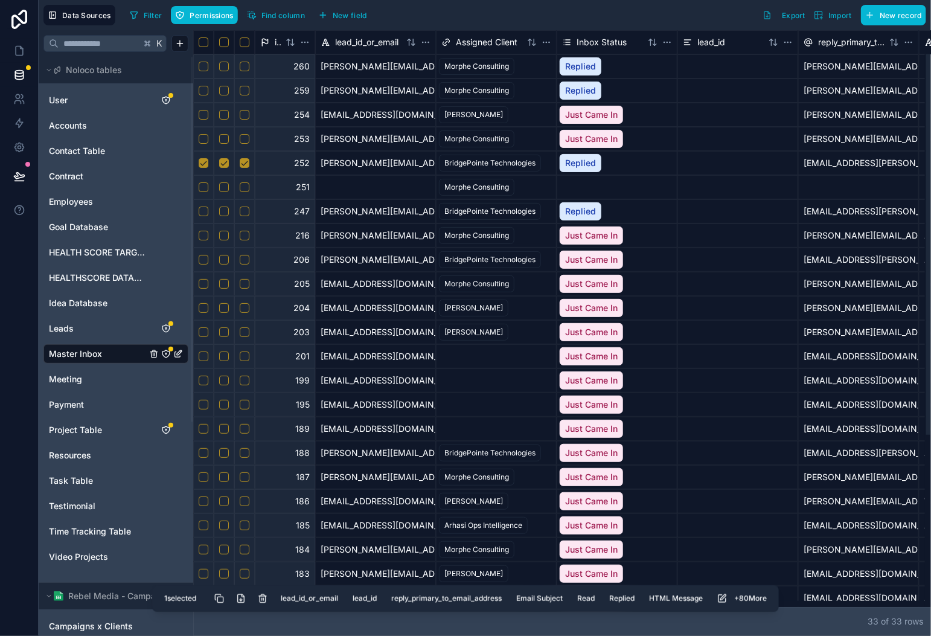
drag, startPoint x: 242, startPoint y: 137, endPoint x: 247, endPoint y: 120, distance: 17.6
click at [242, 137] on button "Select row" at bounding box center [245, 139] width 10 height 10
click at [246, 116] on button "Select row" at bounding box center [245, 115] width 10 height 10
drag, startPoint x: 247, startPoint y: 90, endPoint x: 263, endPoint y: 87, distance: 16.6
click at [247, 90] on button "Select row" at bounding box center [245, 91] width 10 height 10
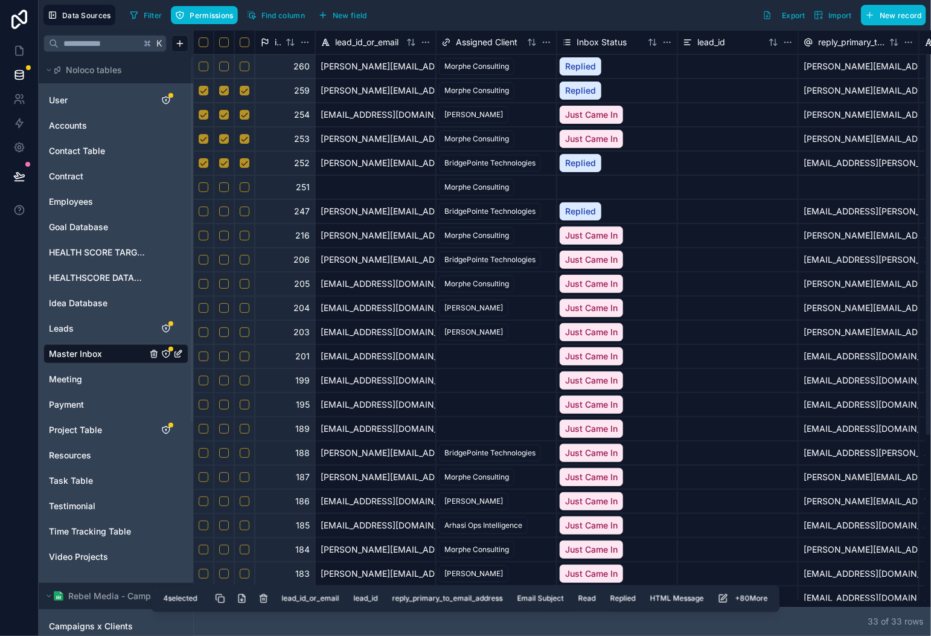
drag, startPoint x: 264, startPoint y: 593, endPoint x: 271, endPoint y: 583, distance: 11.7
click at [264, 593] on button "Delete selected rows" at bounding box center [264, 598] width 22 height 22
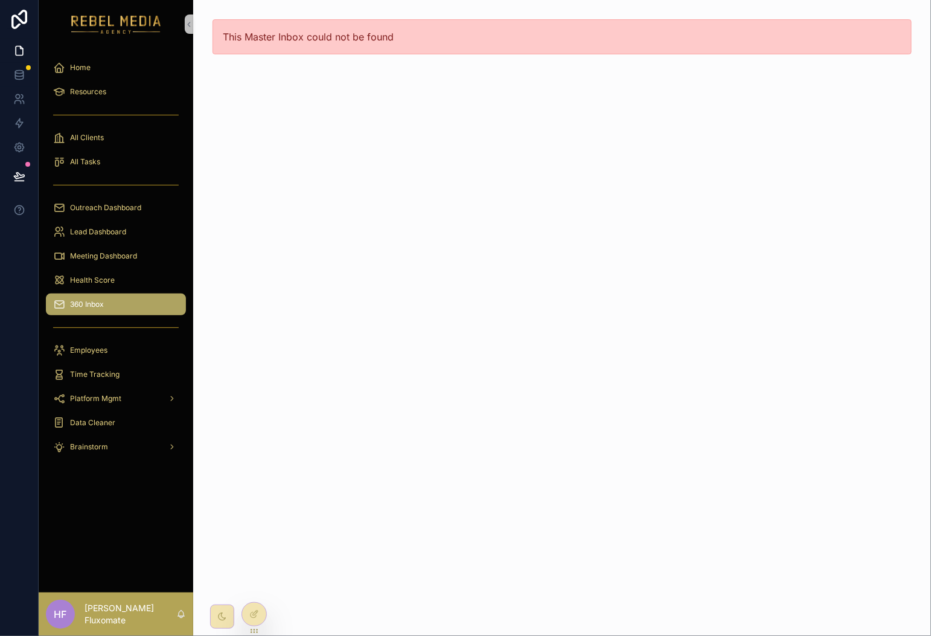
click at [112, 311] on div "360 Inbox" at bounding box center [116, 304] width 126 height 19
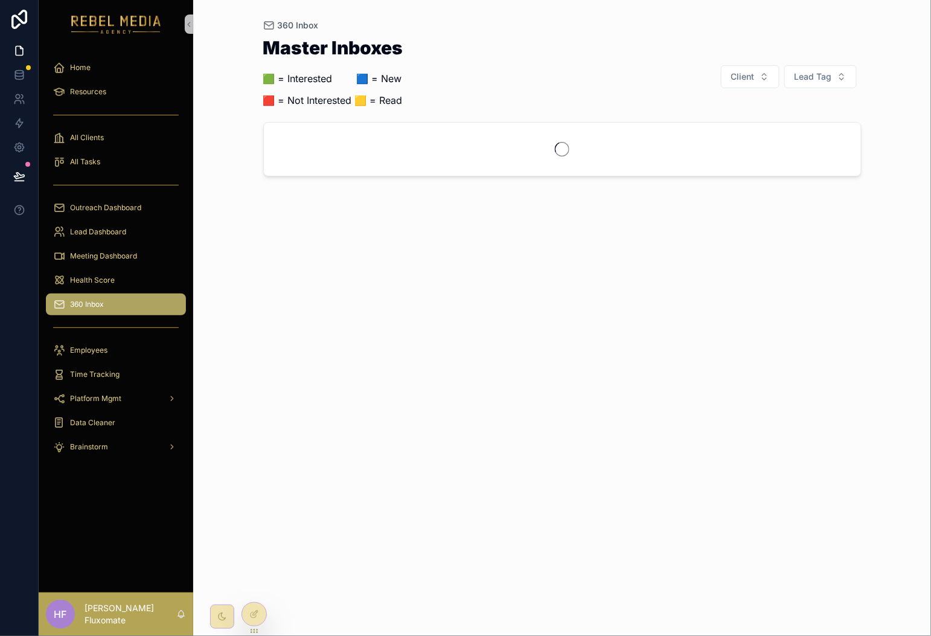
click at [111, 305] on div "360 Inbox" at bounding box center [116, 304] width 126 height 19
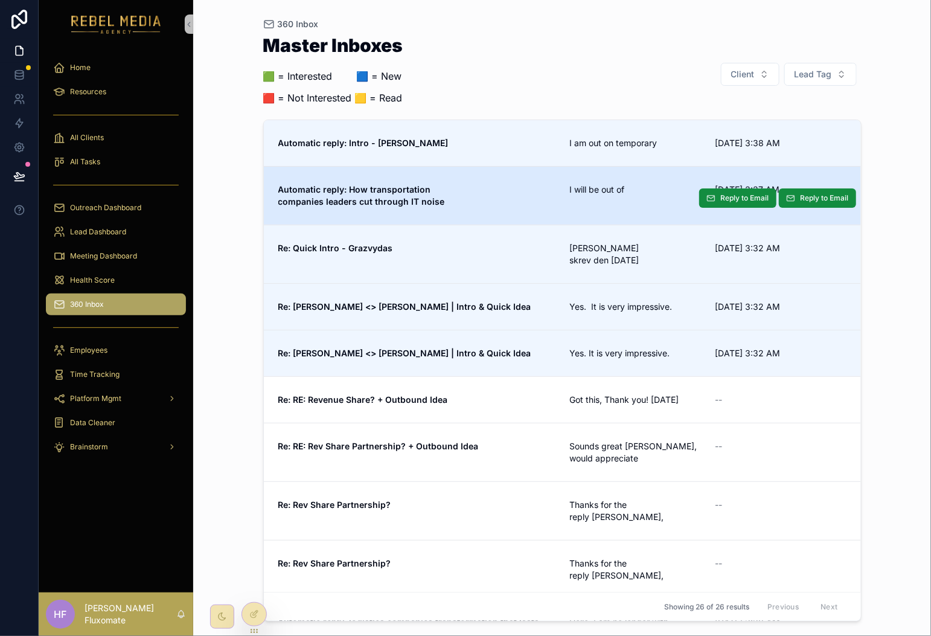
click at [535, 191] on span "Automatic reply: How transportation companies leaders cut through IT noise" at bounding box center [416, 196] width 277 height 24
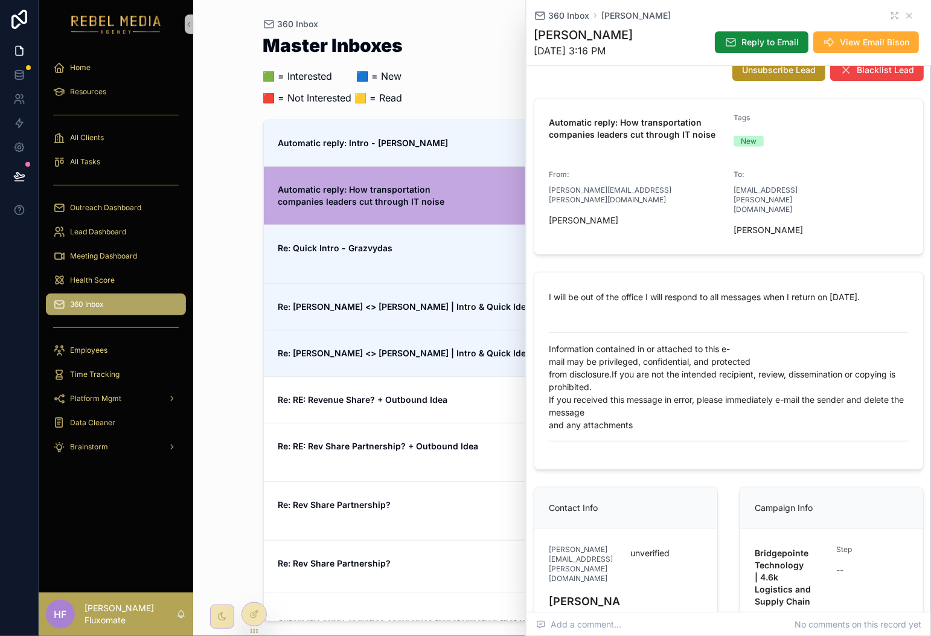
scroll to position [194, 0]
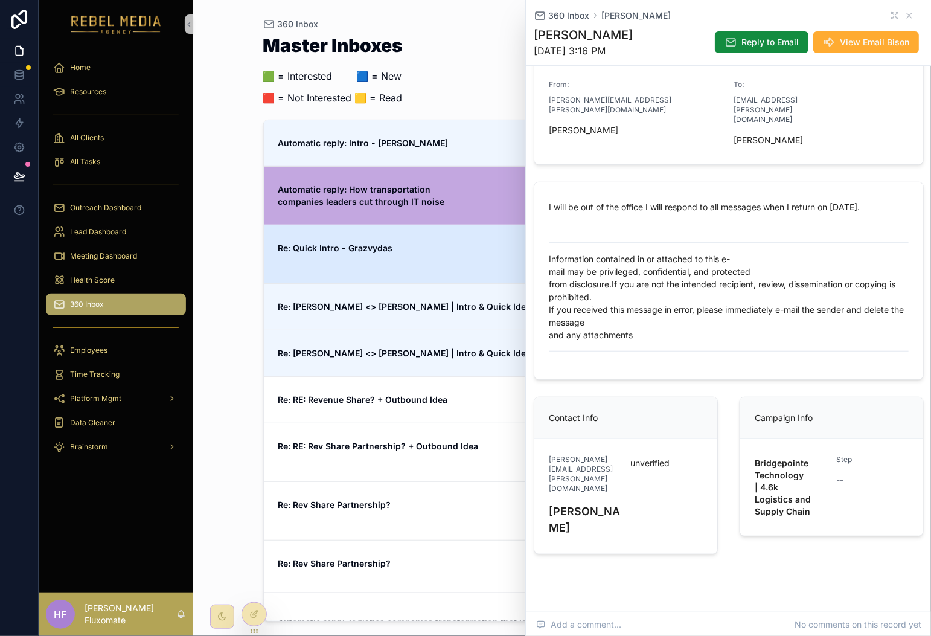
click at [426, 244] on span "Re: Quick Intro - Grazvydas" at bounding box center [416, 248] width 277 height 12
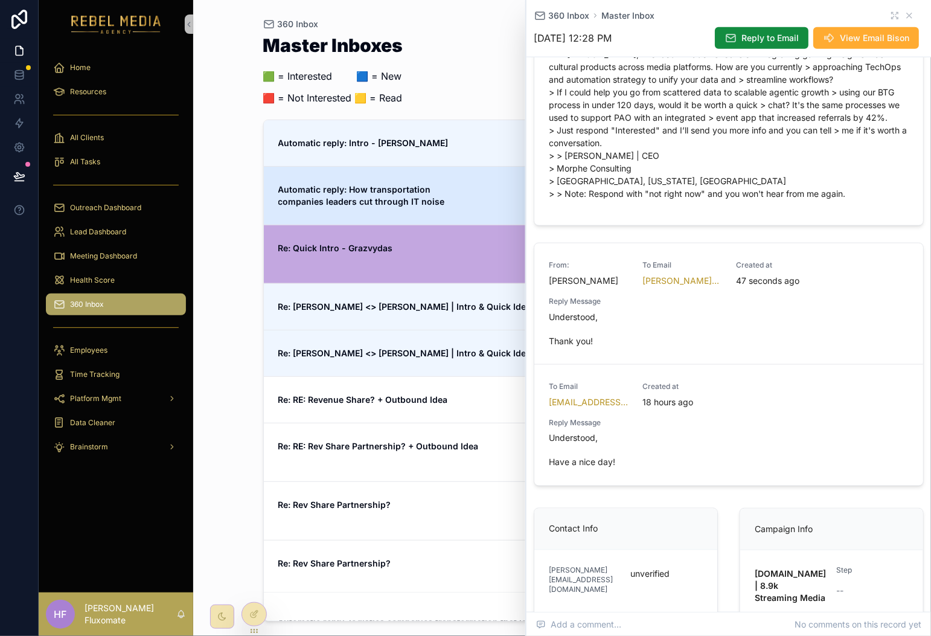
click at [466, 185] on span "Automatic reply: How transportation companies leaders cut through IT noise" at bounding box center [416, 196] width 277 height 24
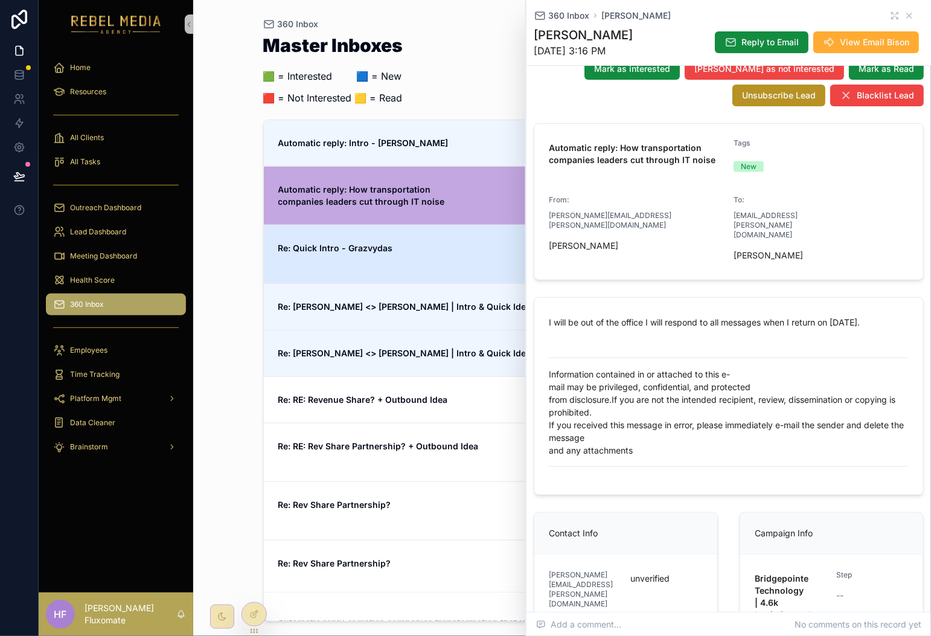
click at [441, 264] on div "Re: Quick Intro - Grazvydas" at bounding box center [416, 254] width 277 height 24
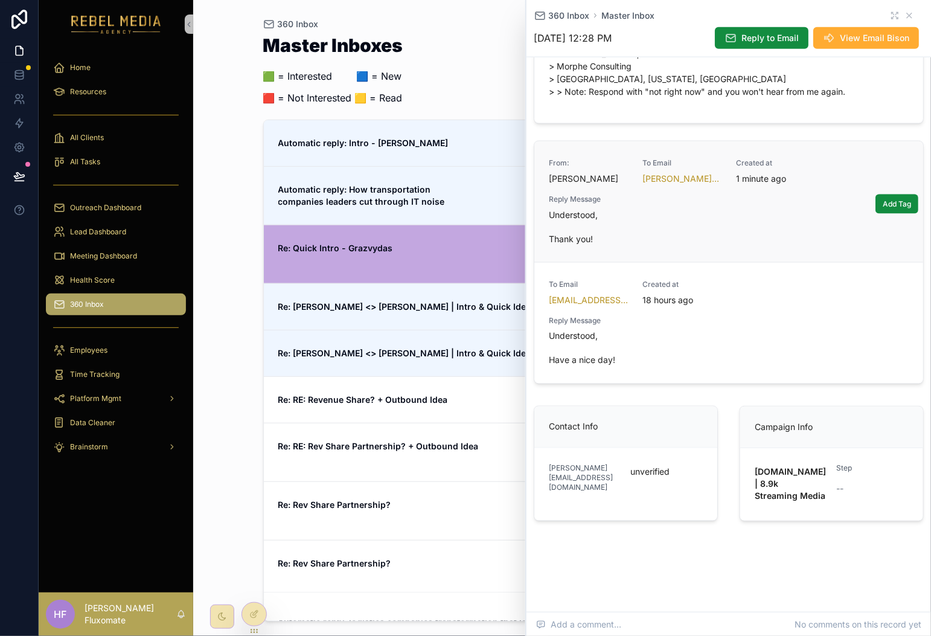
scroll to position [335, 0]
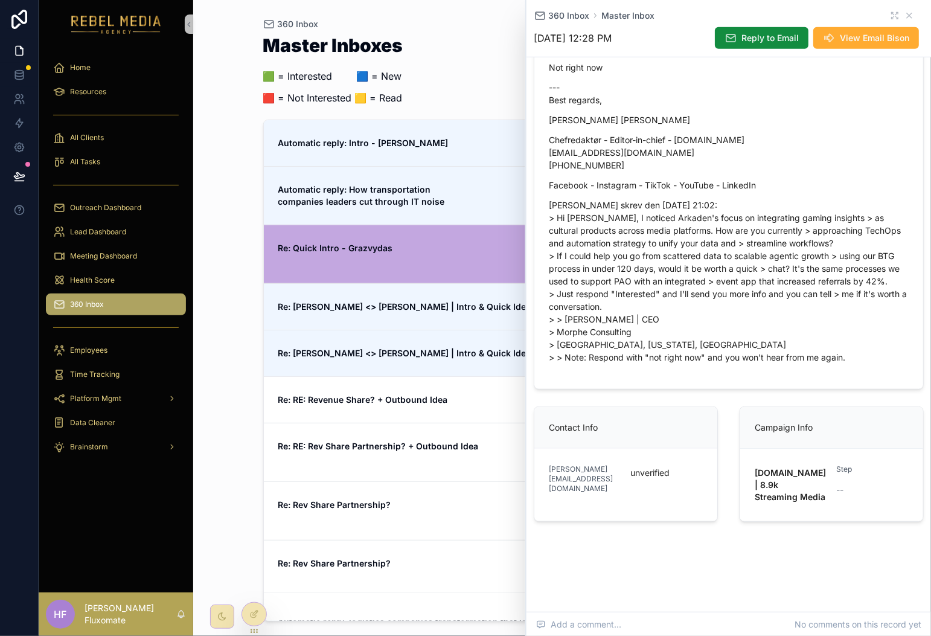
click at [413, 247] on span "Re: Quick Intro - Grazvydas" at bounding box center [416, 248] width 277 height 12
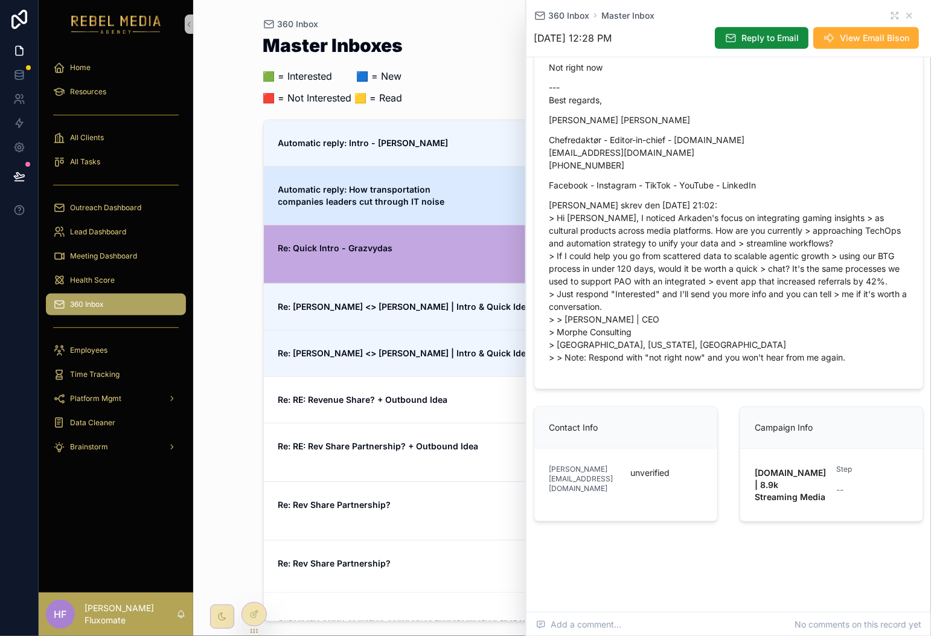
click at [502, 180] on link "Automatic reply: How transportation companies leaders cut through IT noise I wi…" at bounding box center [562, 195] width 597 height 59
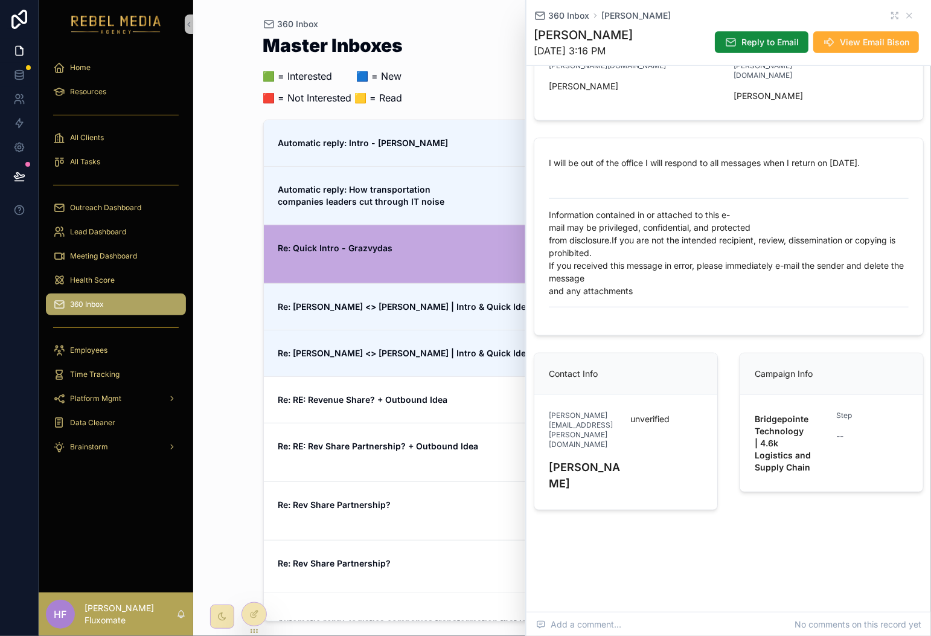
scroll to position [213, 0]
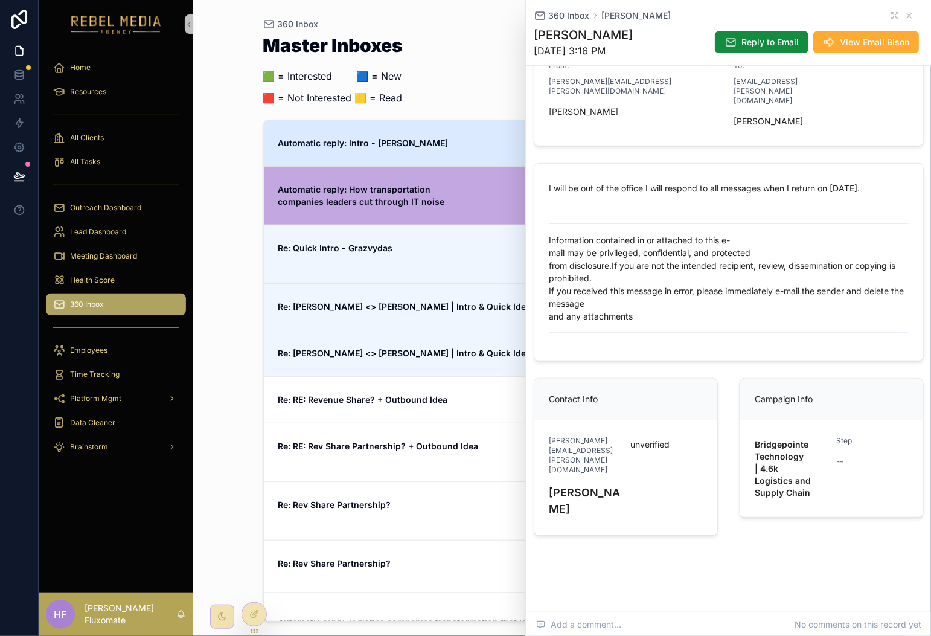
click at [440, 139] on span "Automatic reply: Intro - [PERSON_NAME]" at bounding box center [416, 143] width 277 height 12
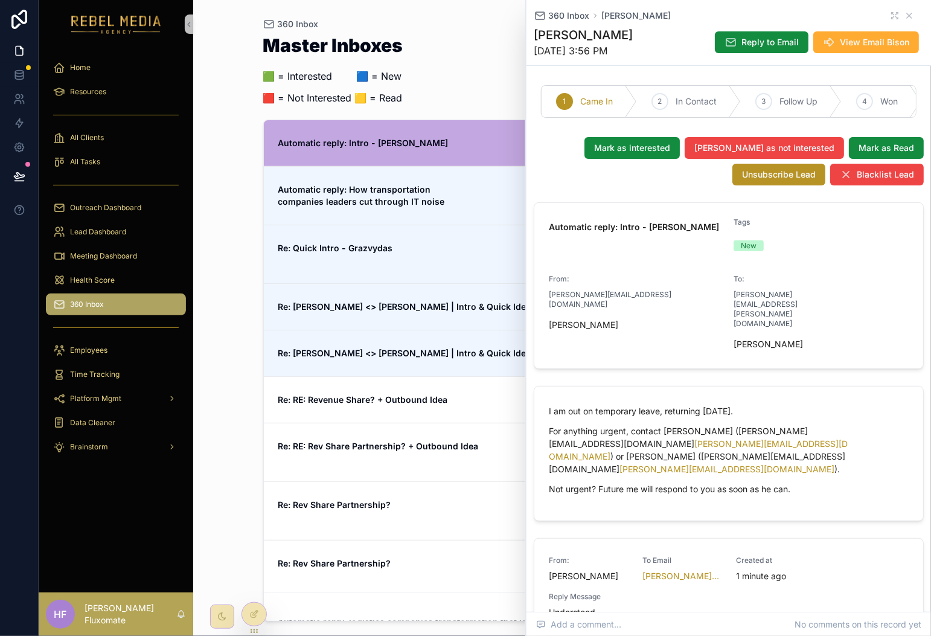
click at [474, 254] on span "Re: Quick Intro - Grazvydas" at bounding box center [416, 248] width 277 height 12
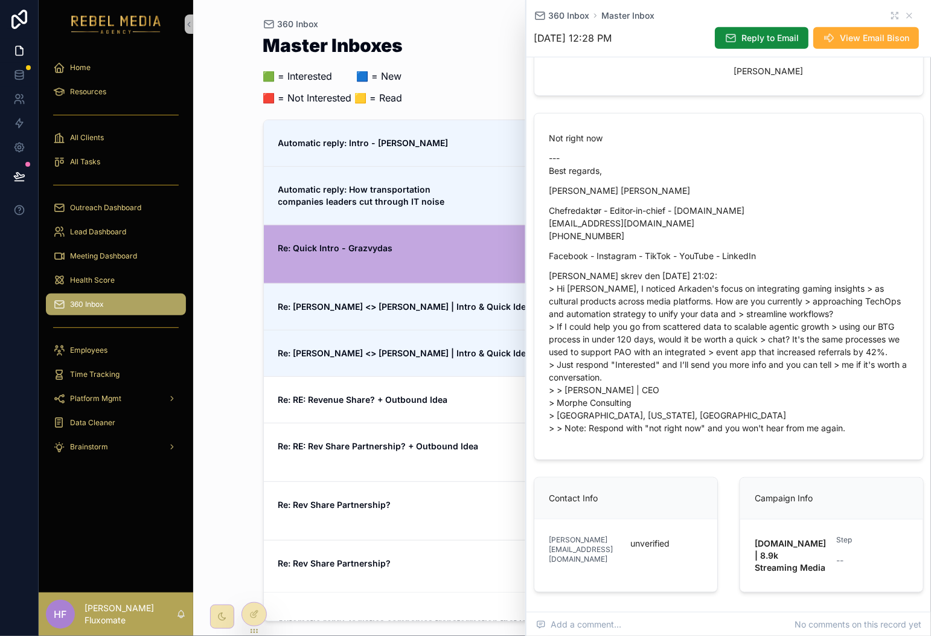
scroll to position [270, 0]
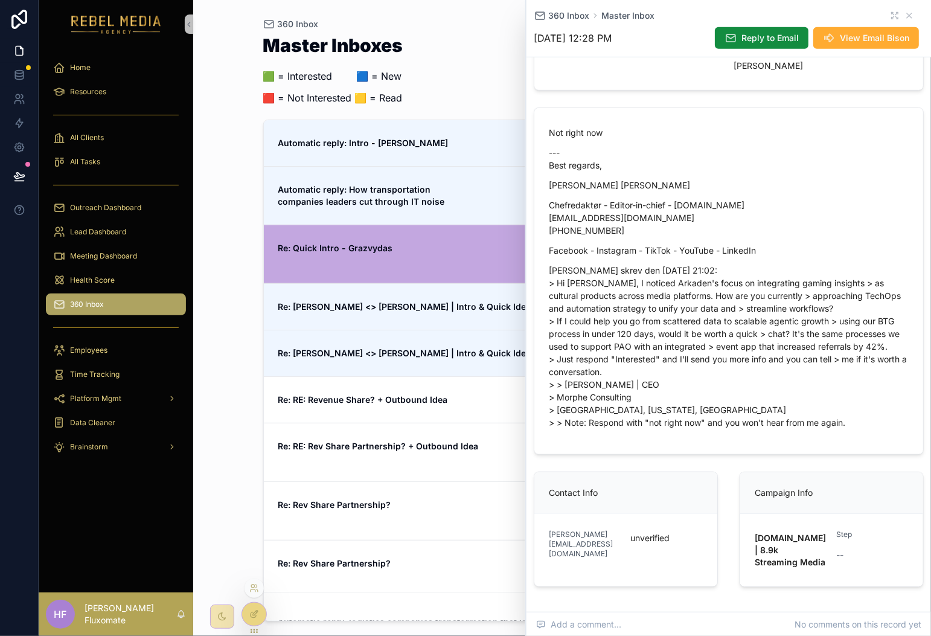
click at [258, 616] on icon at bounding box center [254, 614] width 10 height 10
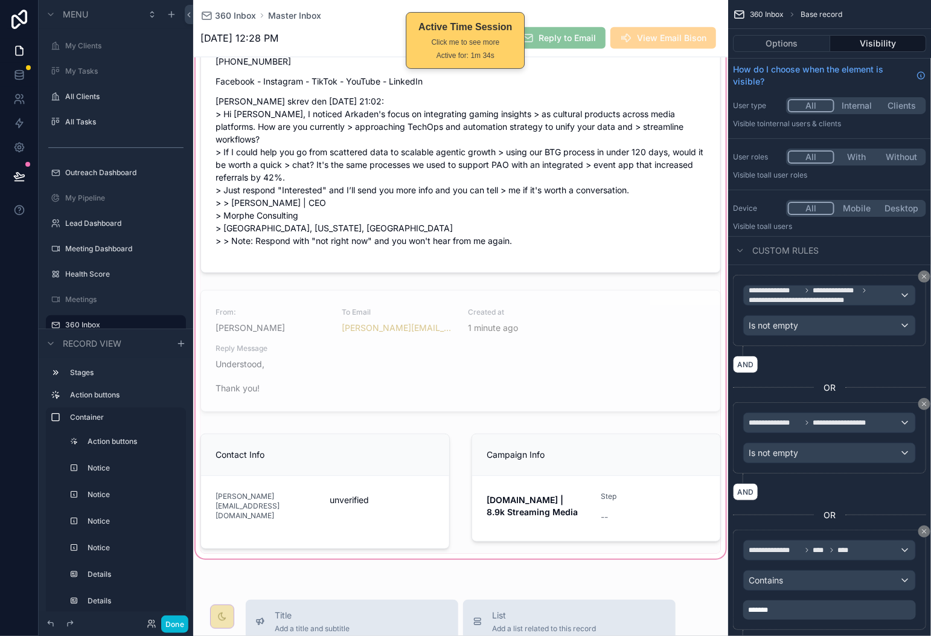
scroll to position [660, 0]
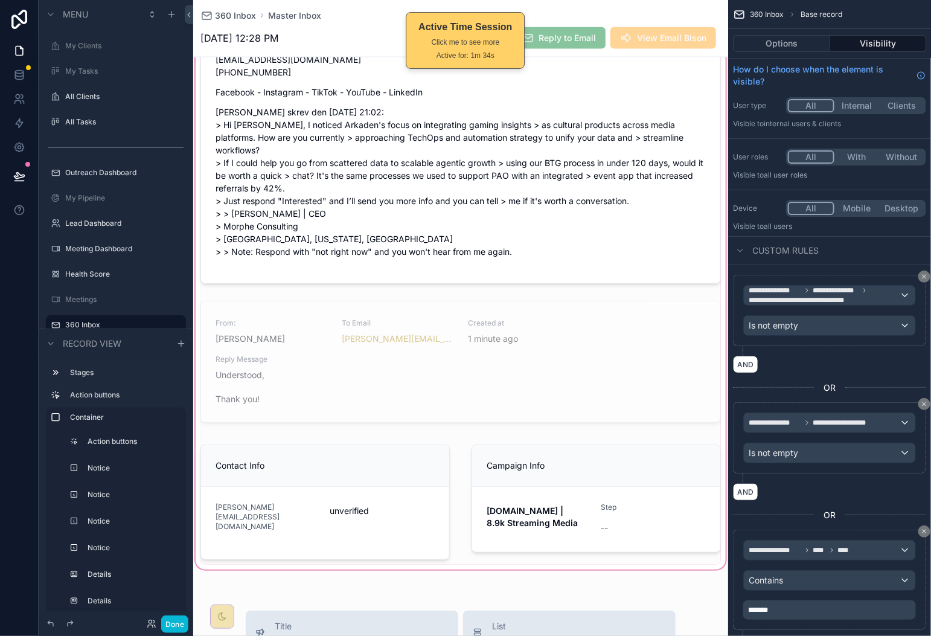
click at [544, 317] on div "scrollable content" at bounding box center [460, 38] width 535 height 1067
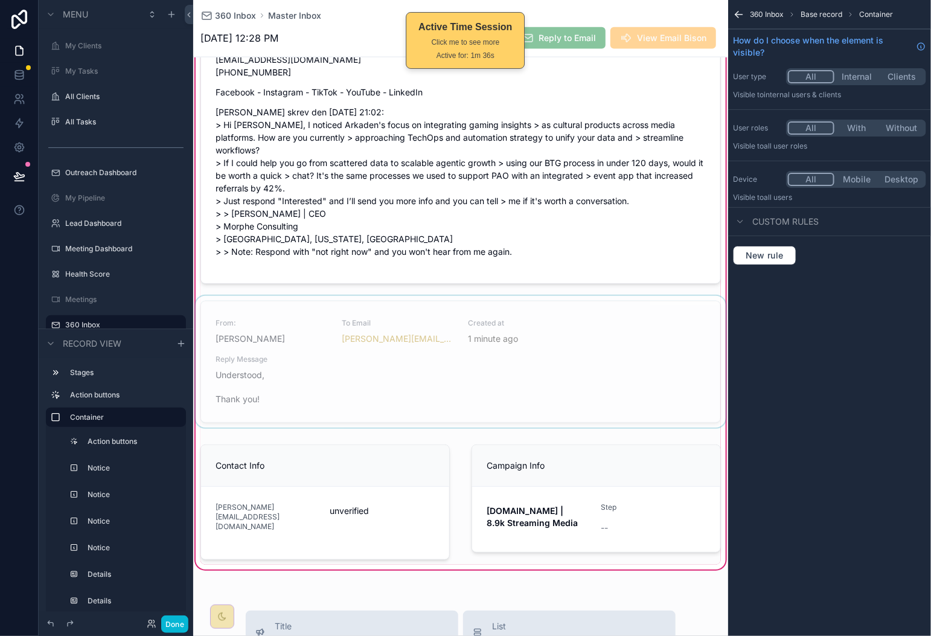
click at [480, 346] on div "scrollable content" at bounding box center [460, 364] width 535 height 136
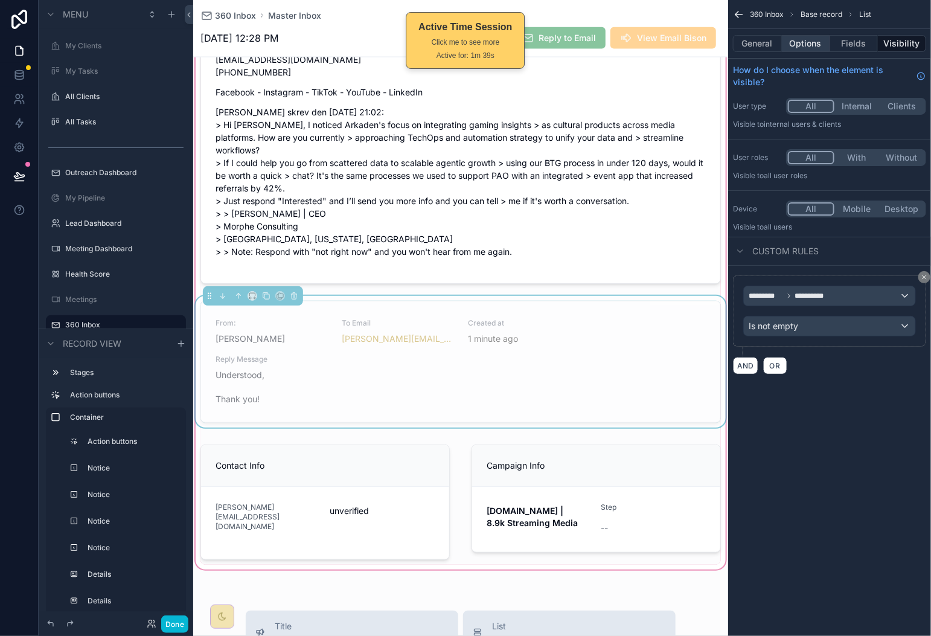
click at [806, 40] on button "Options" at bounding box center [806, 43] width 48 height 17
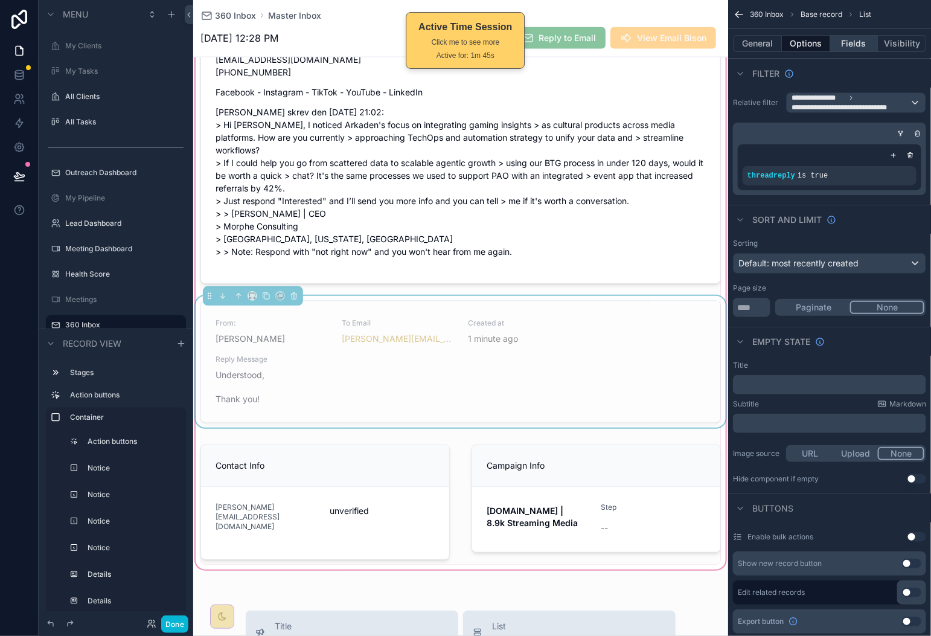
click at [863, 46] on button "Fields" at bounding box center [854, 43] width 48 height 17
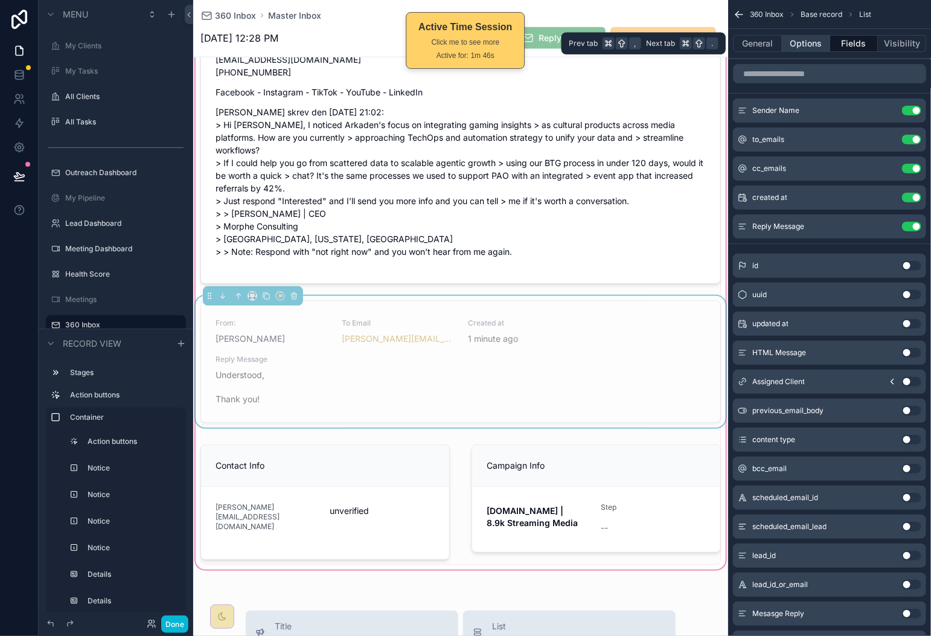
click at [811, 40] on button "Options" at bounding box center [806, 43] width 48 height 17
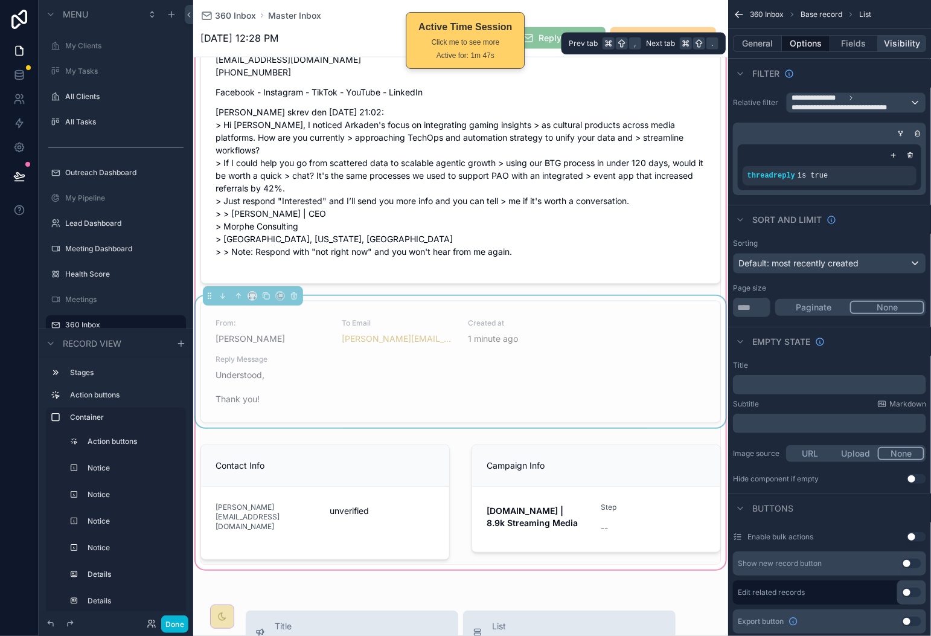
click at [887, 40] on button "Visibility" at bounding box center [902, 43] width 48 height 17
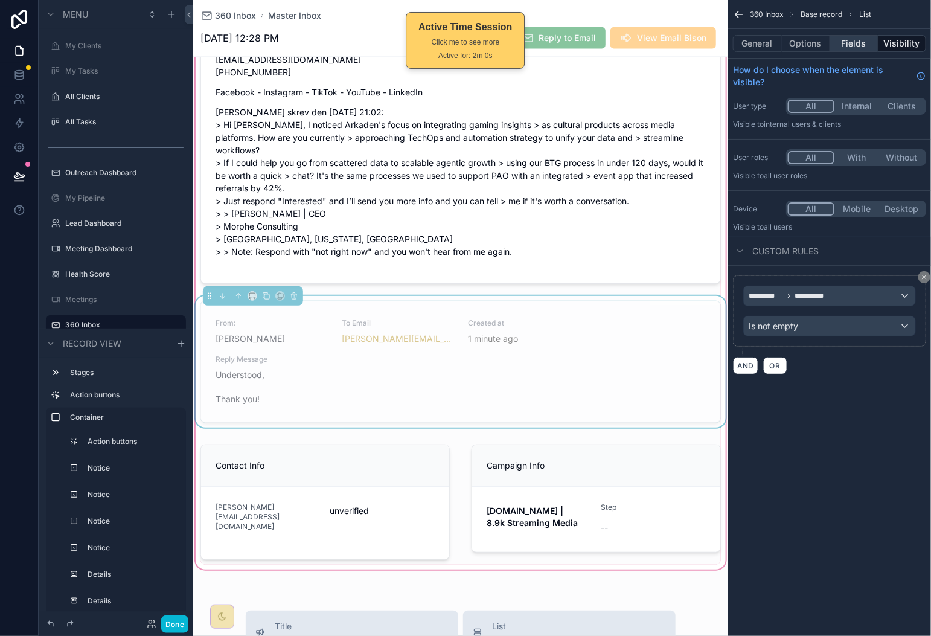
click at [849, 50] on button "Fields" at bounding box center [854, 43] width 48 height 17
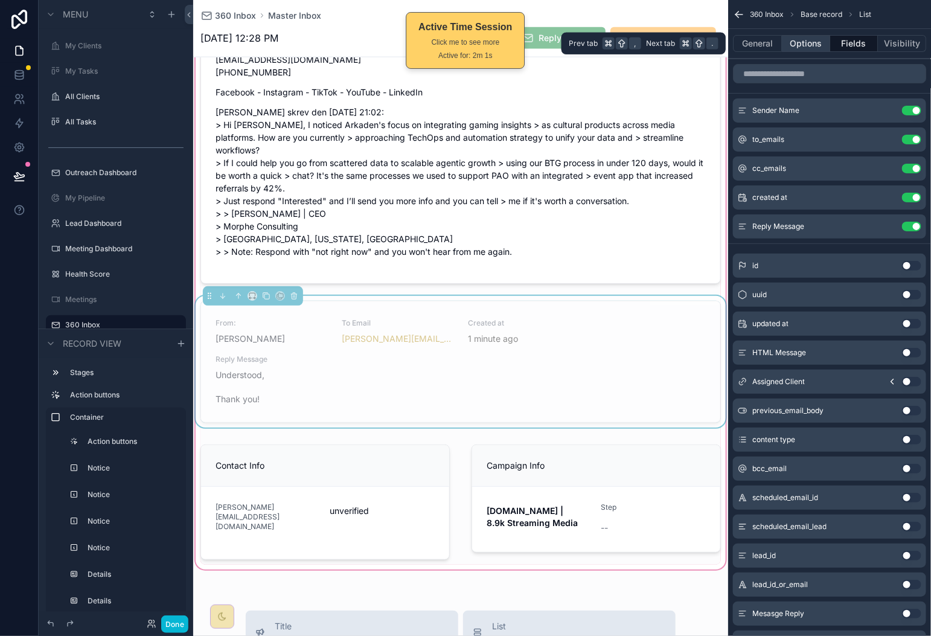
click at [814, 48] on button "Options" at bounding box center [806, 43] width 48 height 17
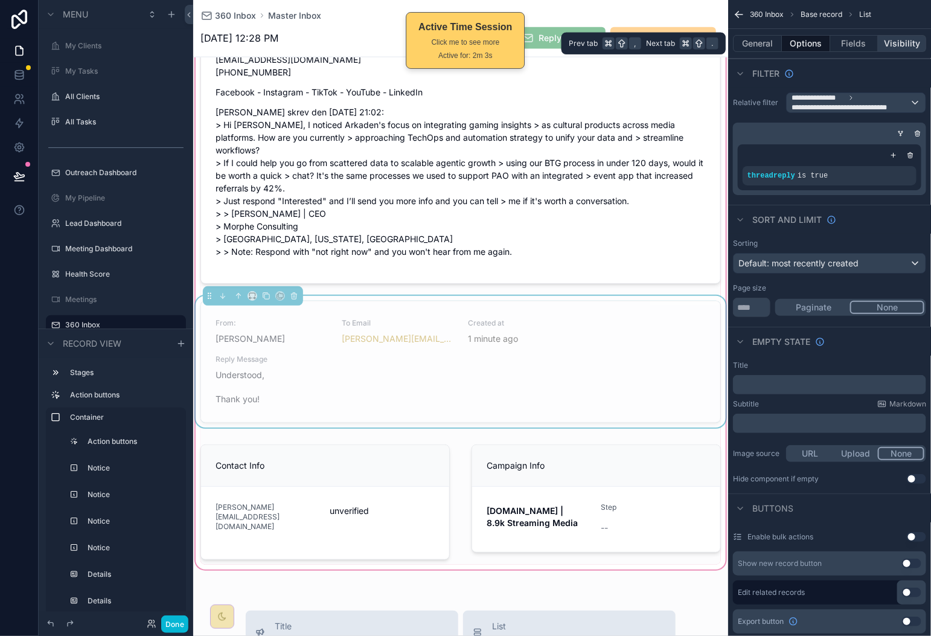
click at [883, 45] on button "Visibility" at bounding box center [902, 43] width 48 height 17
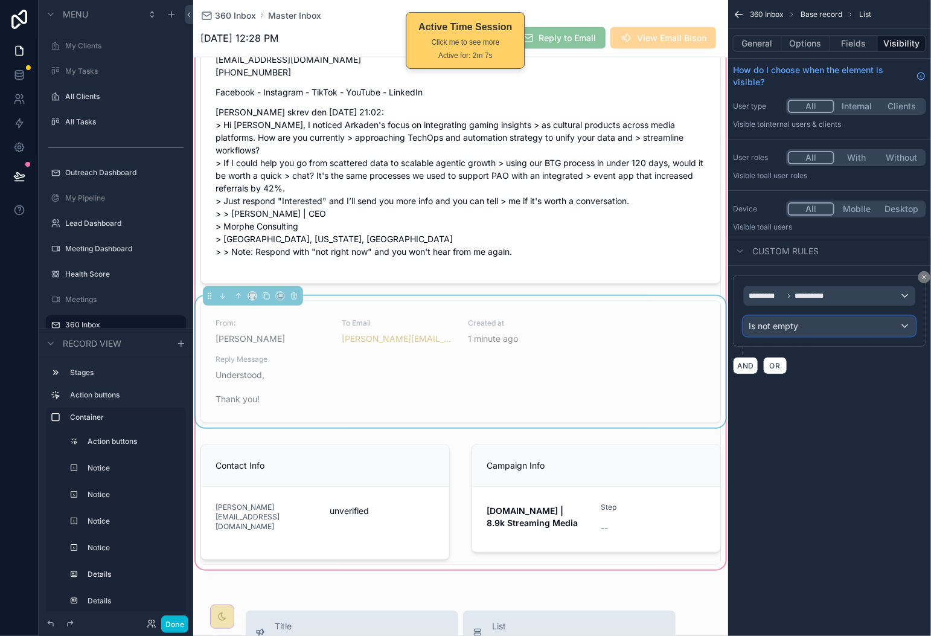
click at [822, 331] on div "Is not empty" at bounding box center [829, 325] width 171 height 19
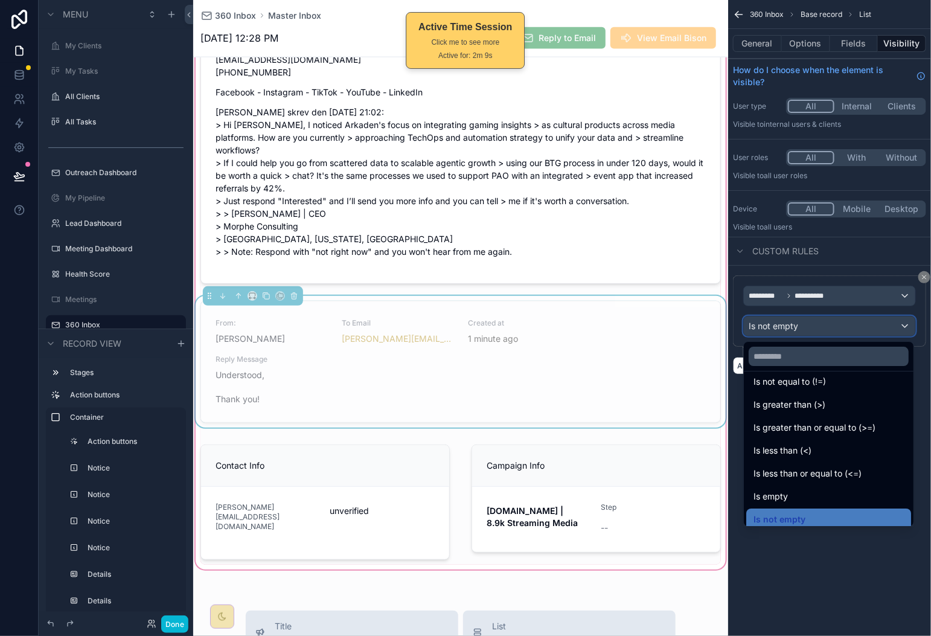
scroll to position [85, 0]
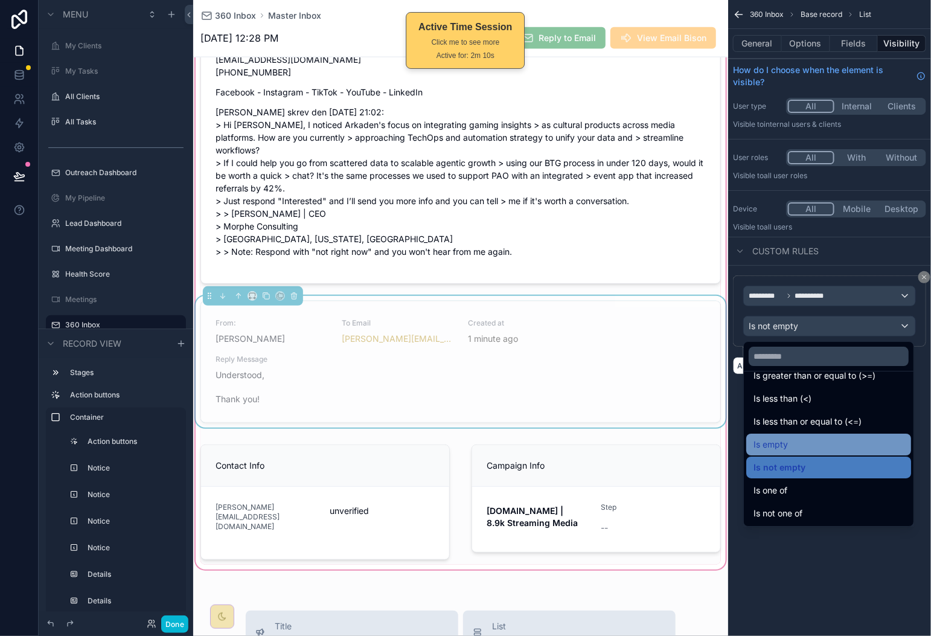
click at [854, 443] on div "Is empty" at bounding box center [828, 444] width 150 height 14
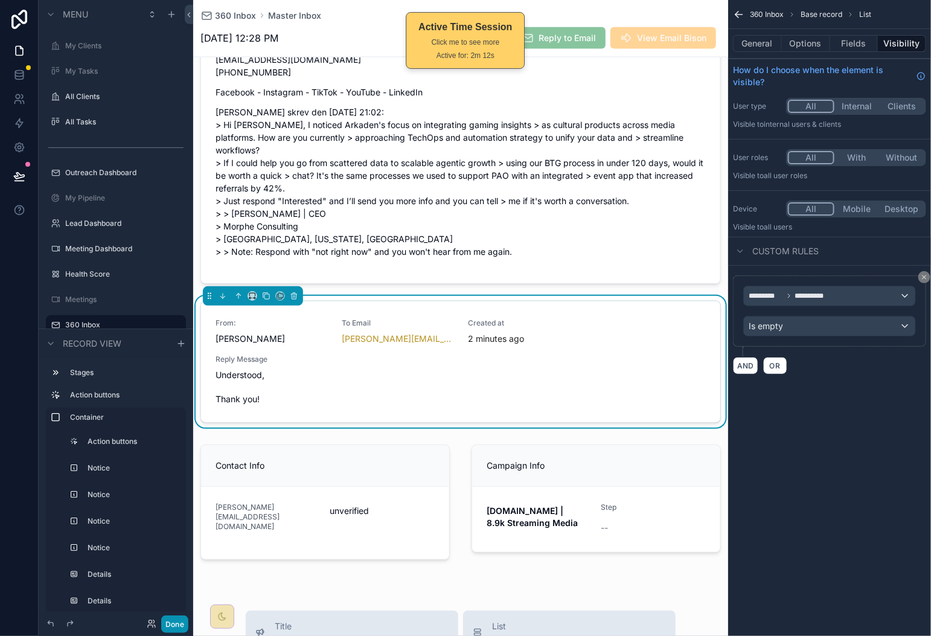
click at [182, 625] on button "Done" at bounding box center [174, 624] width 27 height 18
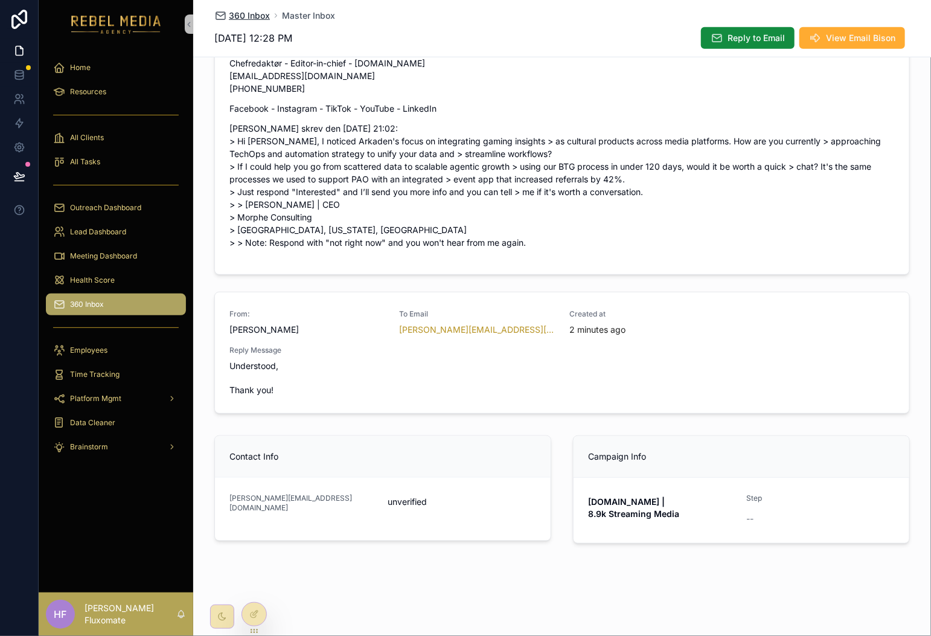
click at [234, 11] on span "360 Inbox" at bounding box center [249, 16] width 41 height 12
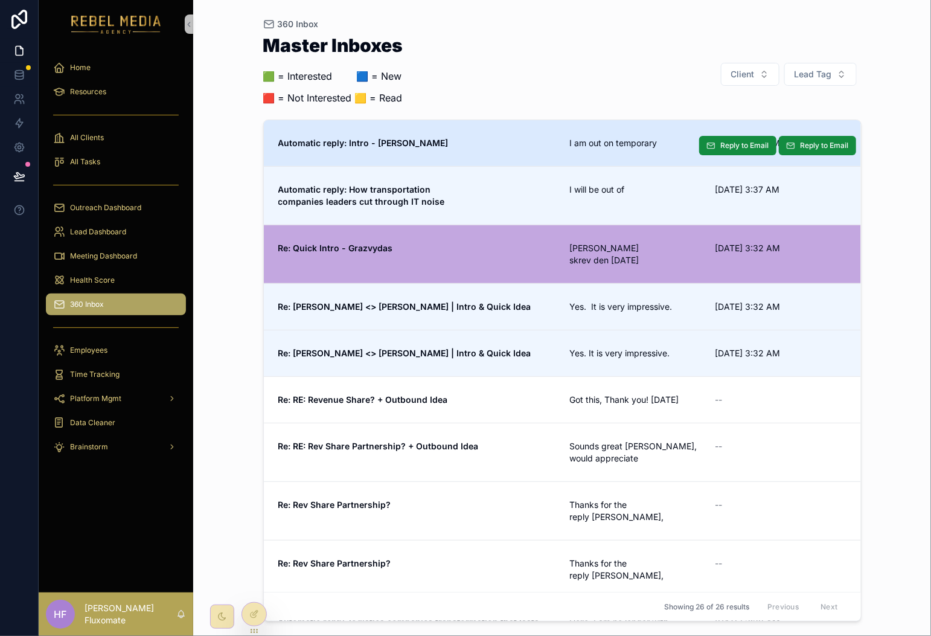
click at [565, 154] on link "Automatic reply: Intro - Brian I am out on temporary 9/25/2025 3:38 AM Reply to…" at bounding box center [562, 143] width 597 height 46
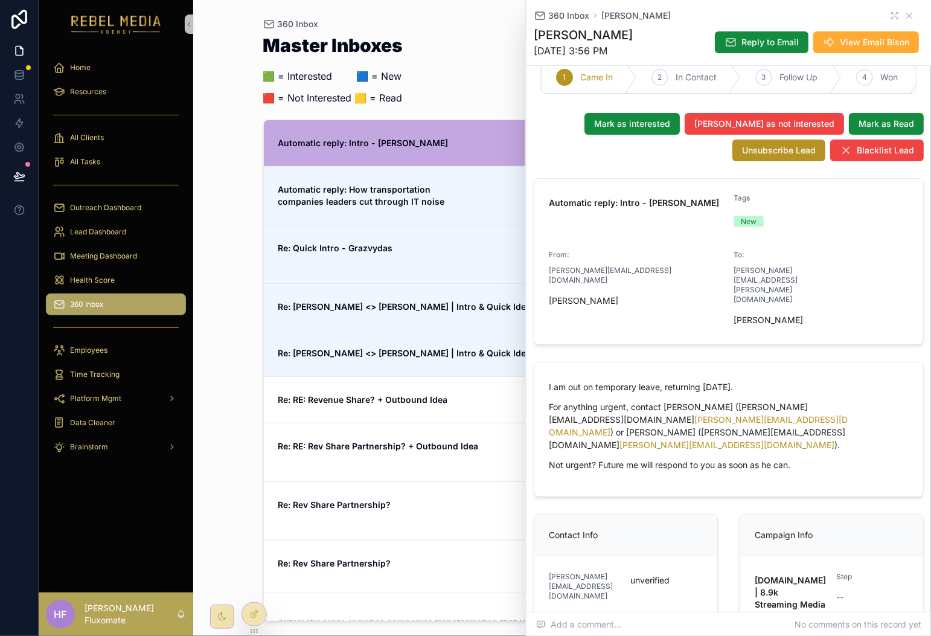
scroll to position [98, 0]
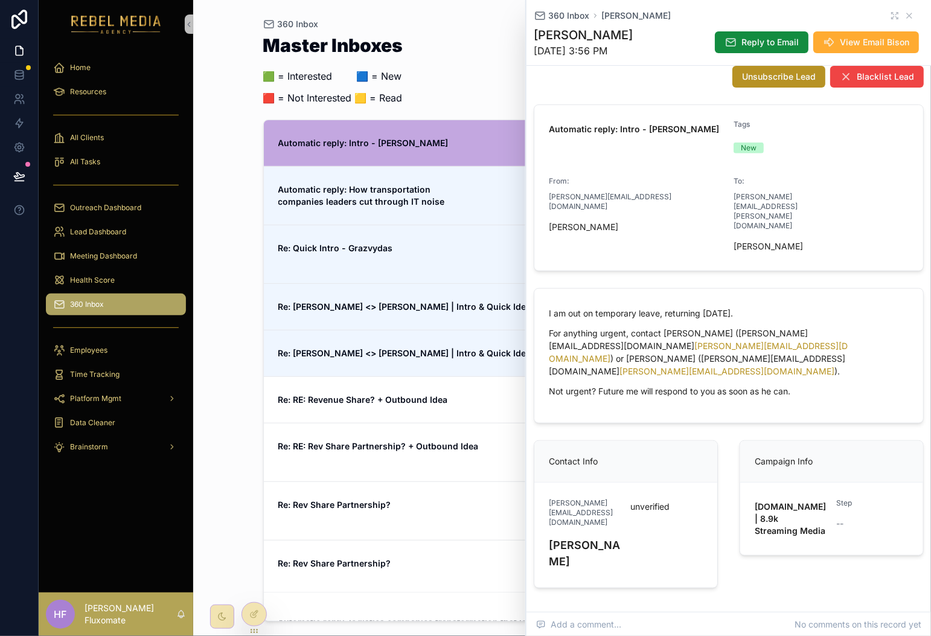
drag, startPoint x: 443, startPoint y: 196, endPoint x: 538, endPoint y: 203, distance: 95.6
click at [443, 196] on span "Automatic reply: How transportation companies leaders cut through IT noise" at bounding box center [416, 196] width 277 height 24
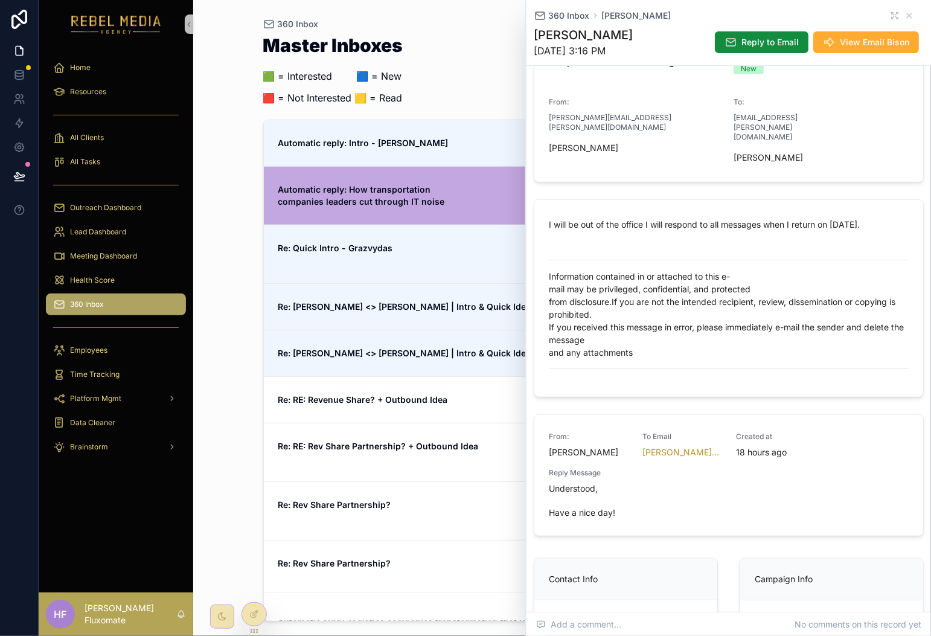
scroll to position [176, 0]
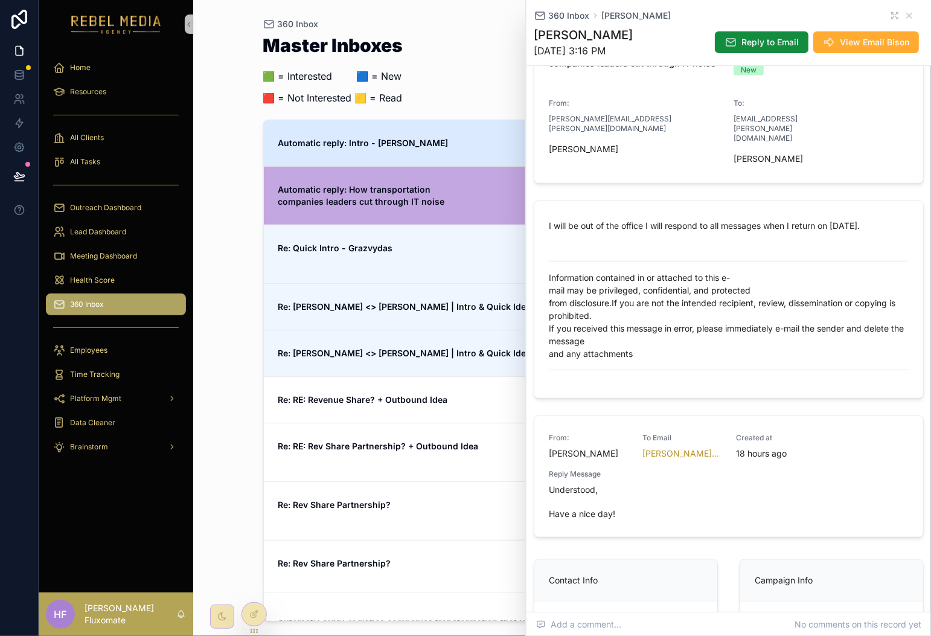
click at [464, 145] on span "Automatic reply: Intro - [PERSON_NAME]" at bounding box center [416, 143] width 277 height 12
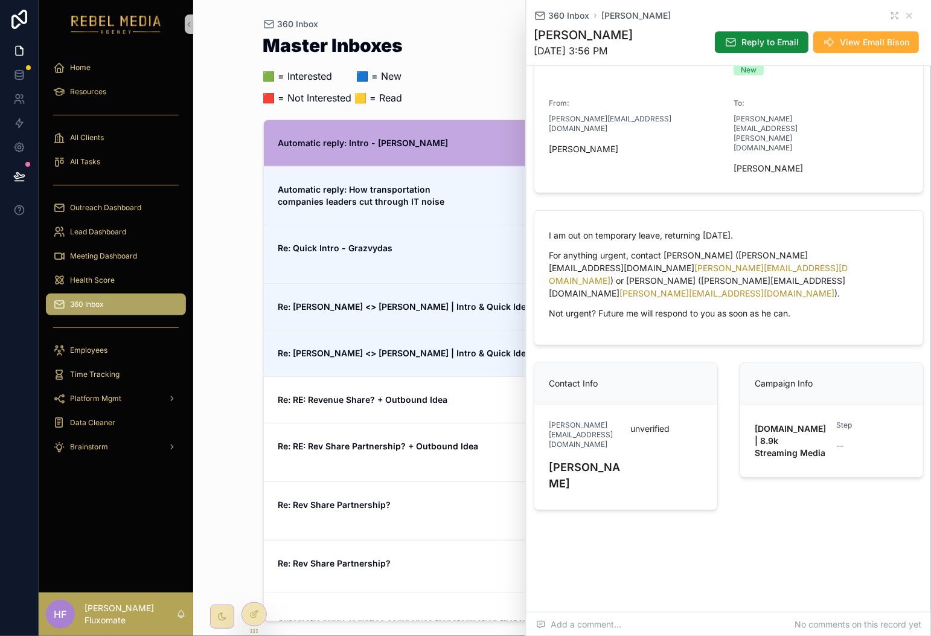
scroll to position [98, 0]
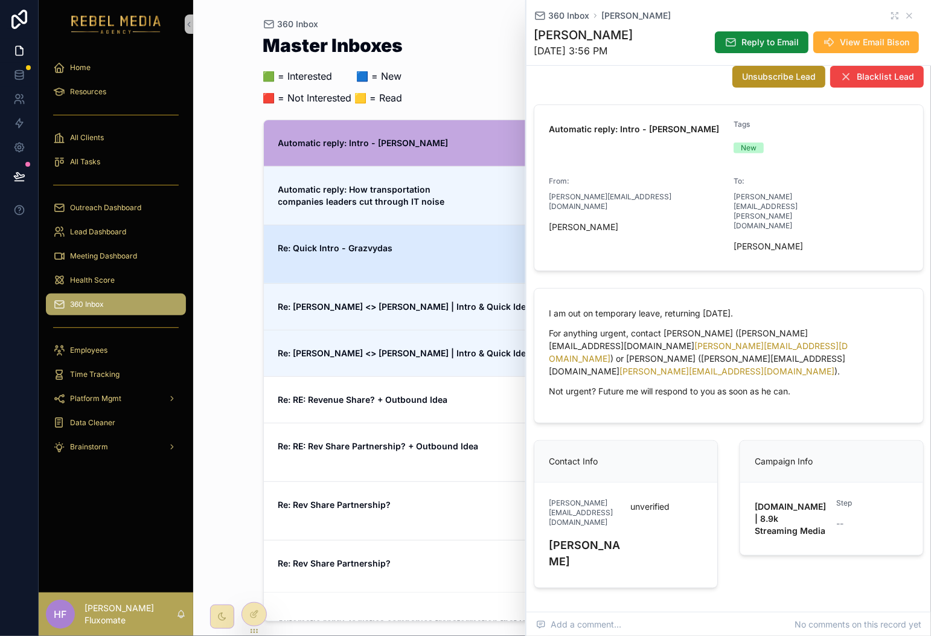
click at [450, 243] on span "Re: Quick Intro - Grazvydas" at bounding box center [416, 248] width 277 height 12
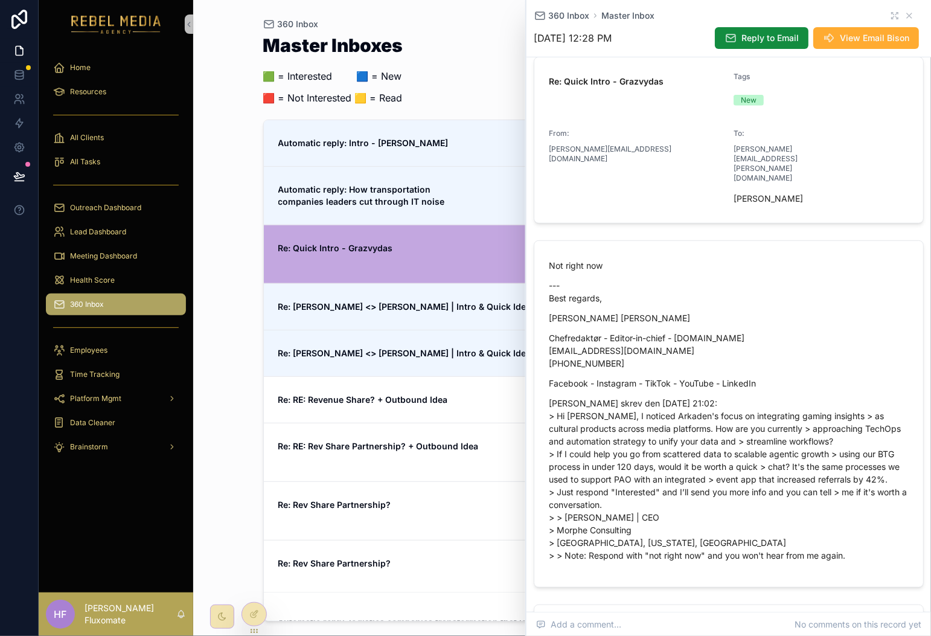
scroll to position [448, 0]
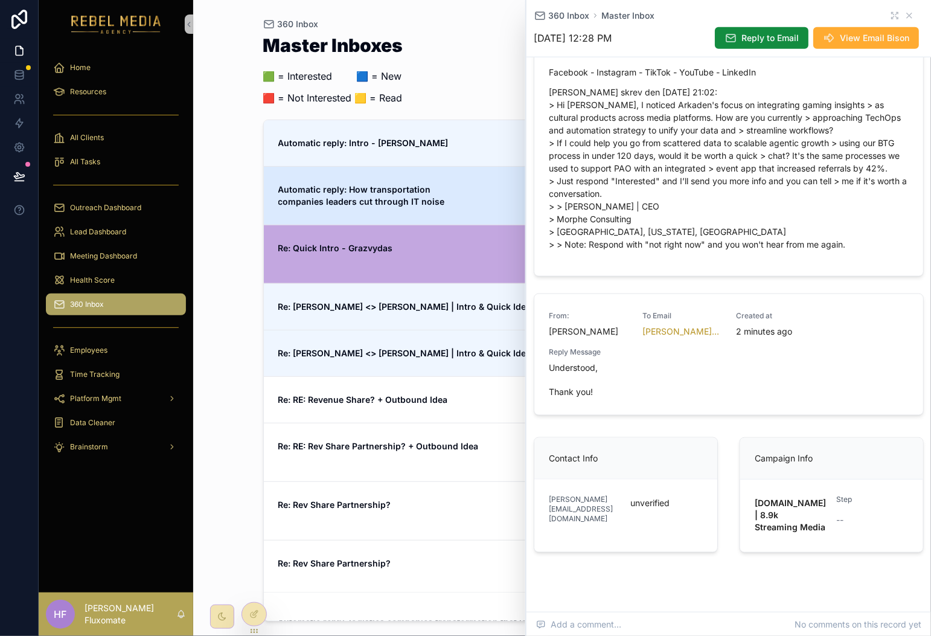
click at [476, 206] on span "Automatic reply: How transportation companies leaders cut through IT noise" at bounding box center [416, 196] width 277 height 24
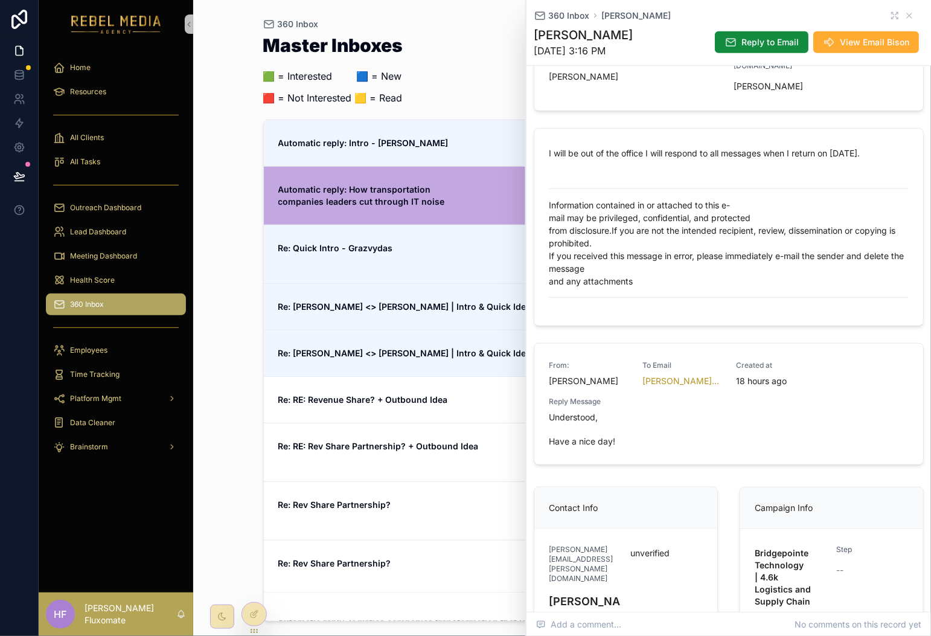
scroll to position [357, 0]
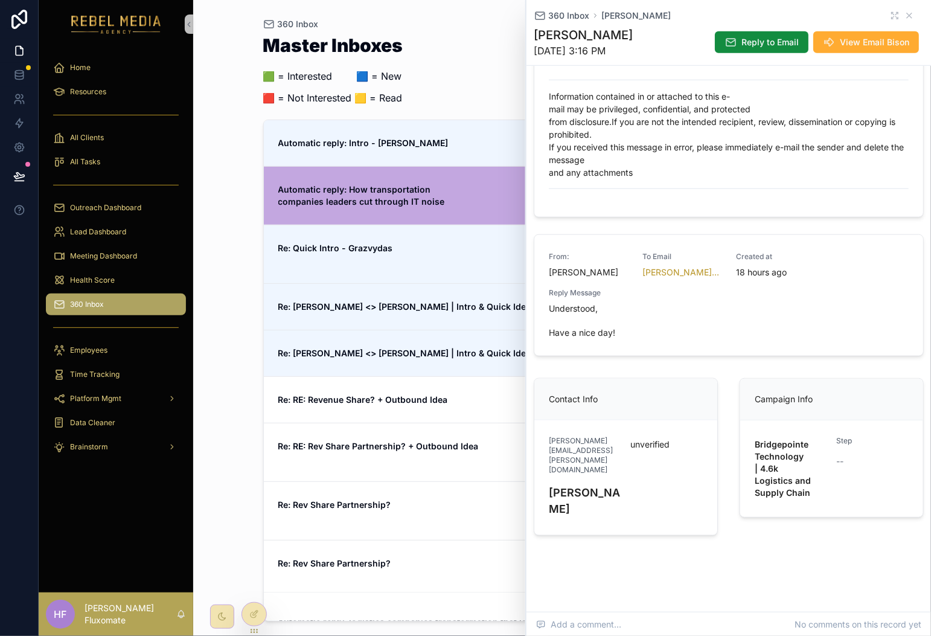
click at [876, 11] on div "360 Inbox John Dorgan" at bounding box center [729, 16] width 390 height 12
click at [890, 13] on icon "scrollable content" at bounding box center [895, 16] width 10 height 10
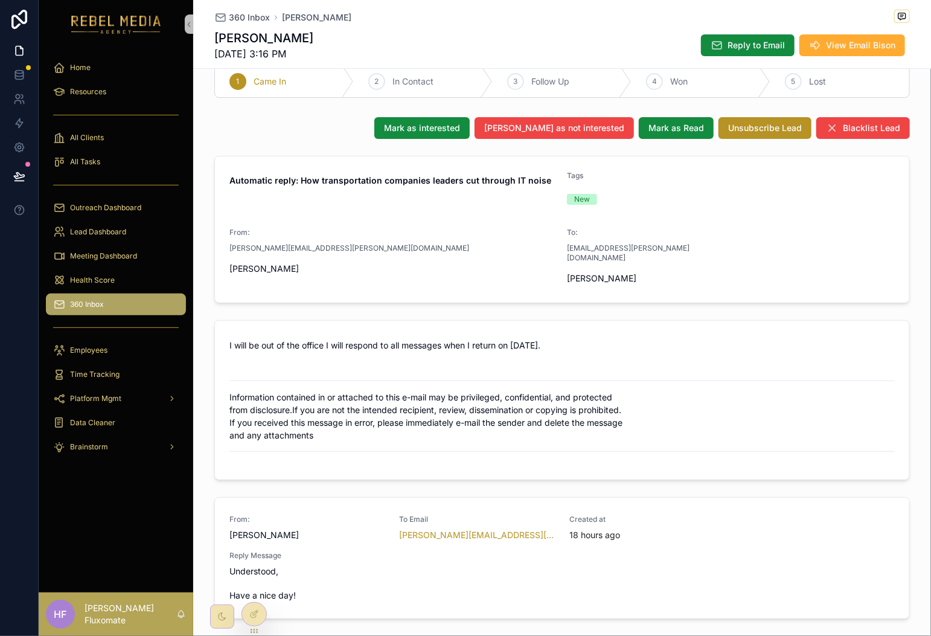
scroll to position [27, 0]
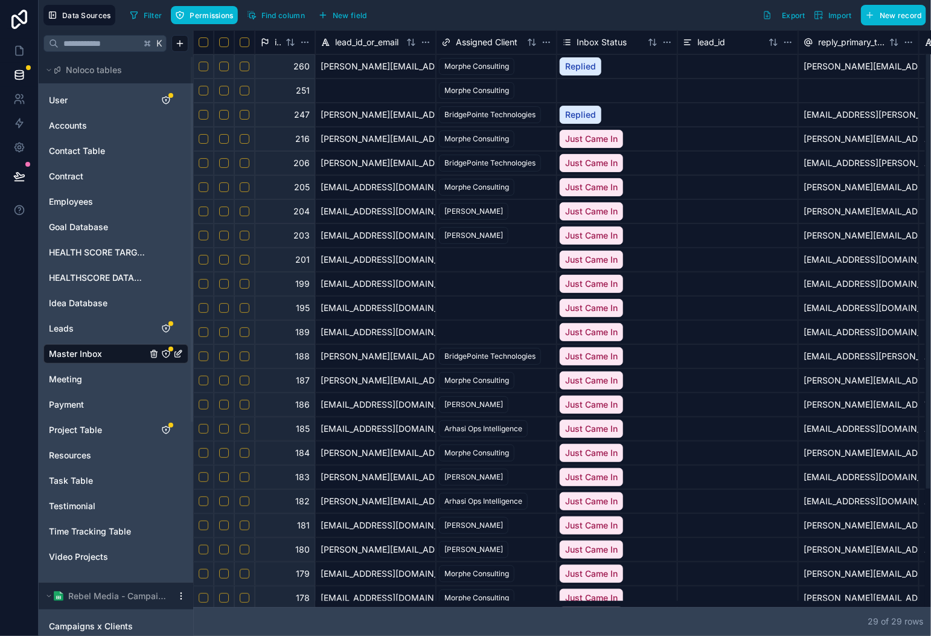
click at [237, 90] on div at bounding box center [244, 90] width 21 height 24
click at [241, 91] on button "Select row" at bounding box center [245, 91] width 10 height 10
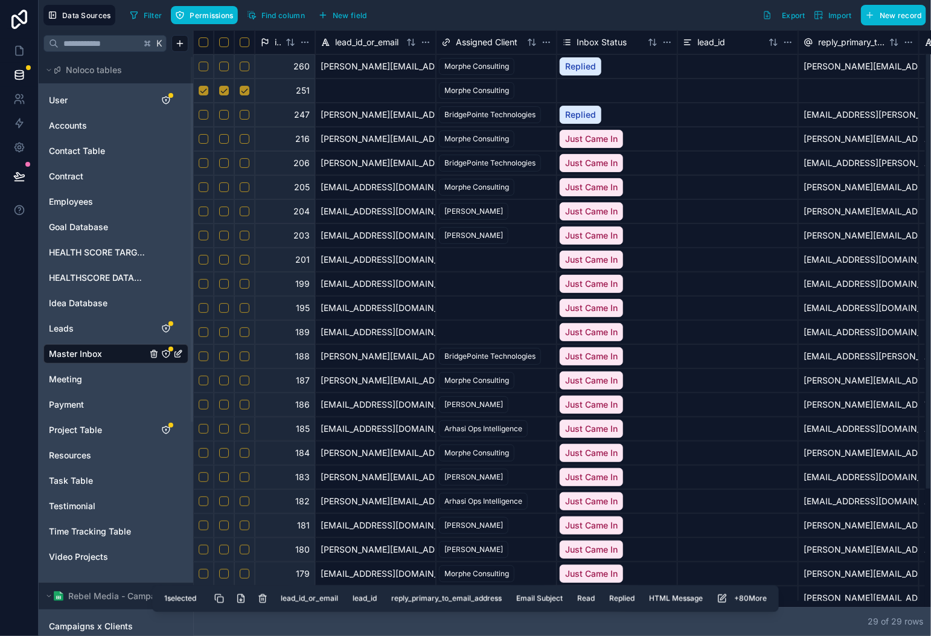
drag, startPoint x: 263, startPoint y: 598, endPoint x: 399, endPoint y: 429, distance: 216.8
click at [263, 599] on button "Delete selected rows" at bounding box center [263, 598] width 22 height 22
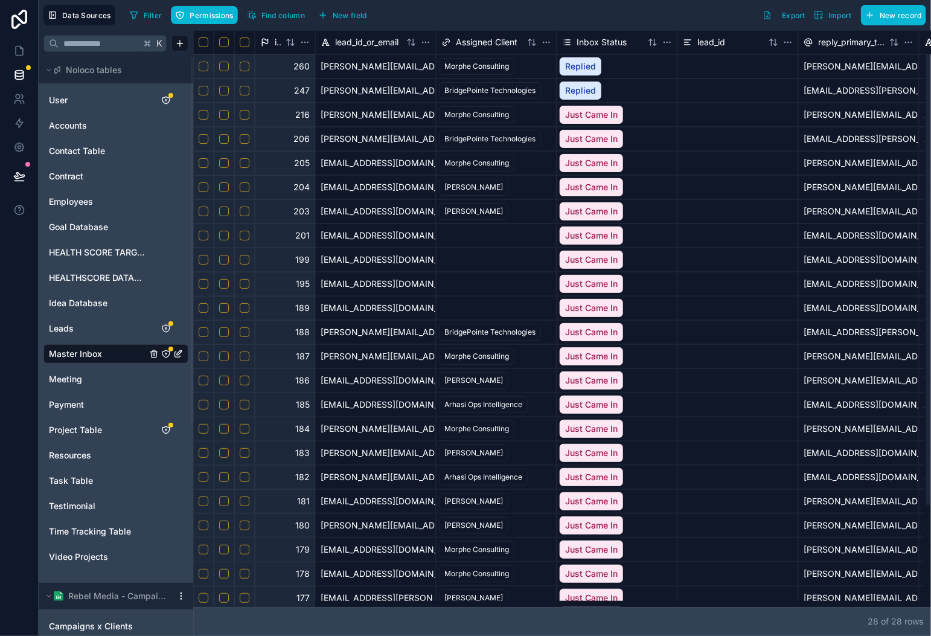
drag, startPoint x: 340, startPoint y: 605, endPoint x: 33, endPoint y: 489, distance: 329.2
click at [193, 601] on div at bounding box center [559, 604] width 732 height 6
drag, startPoint x: 384, startPoint y: 607, endPoint x: 628, endPoint y: 616, distance: 244.1
click at [630, 617] on div "28 of 28 row s" at bounding box center [562, 621] width 738 height 29
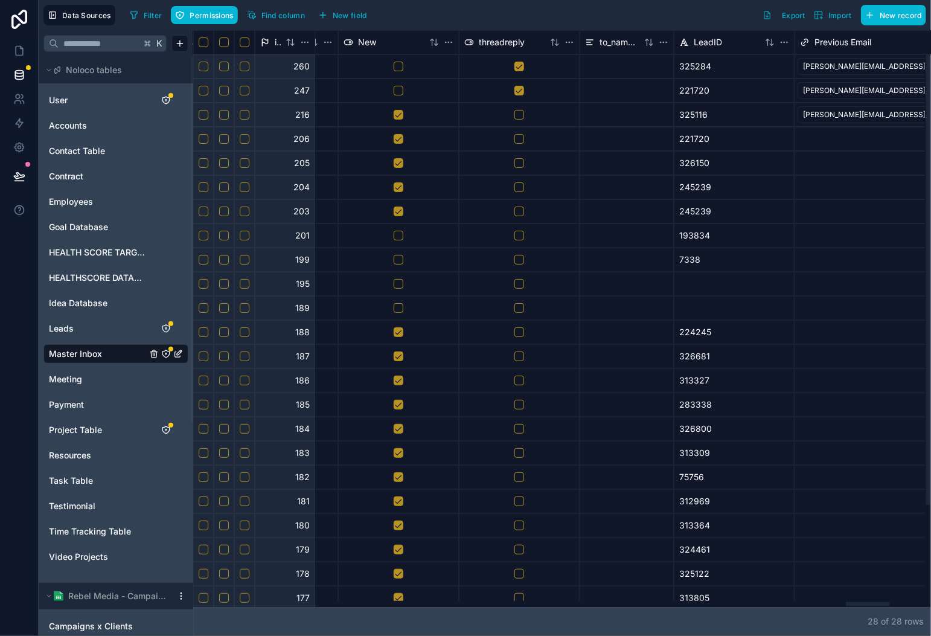
scroll to position [0, 11100]
drag, startPoint x: 732, startPoint y: 602, endPoint x: 867, endPoint y: 600, distance: 135.2
click at [867, 601] on div at bounding box center [559, 604] width 732 height 6
